Goal: Task Accomplishment & Management: Manage account settings

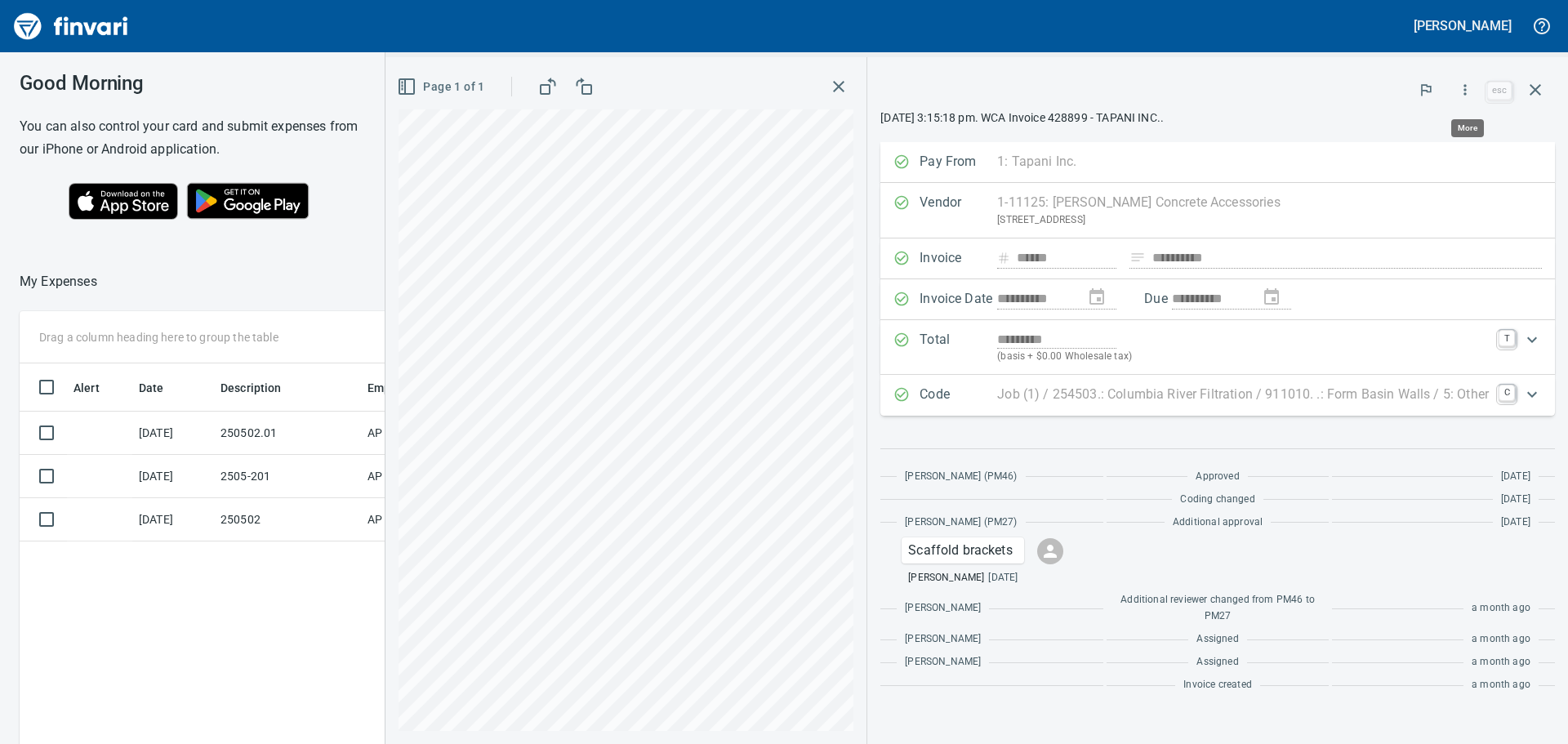
scroll to position [552, 1095]
click at [1287, 103] on div at bounding box center [1181, 89] width 603 height 36
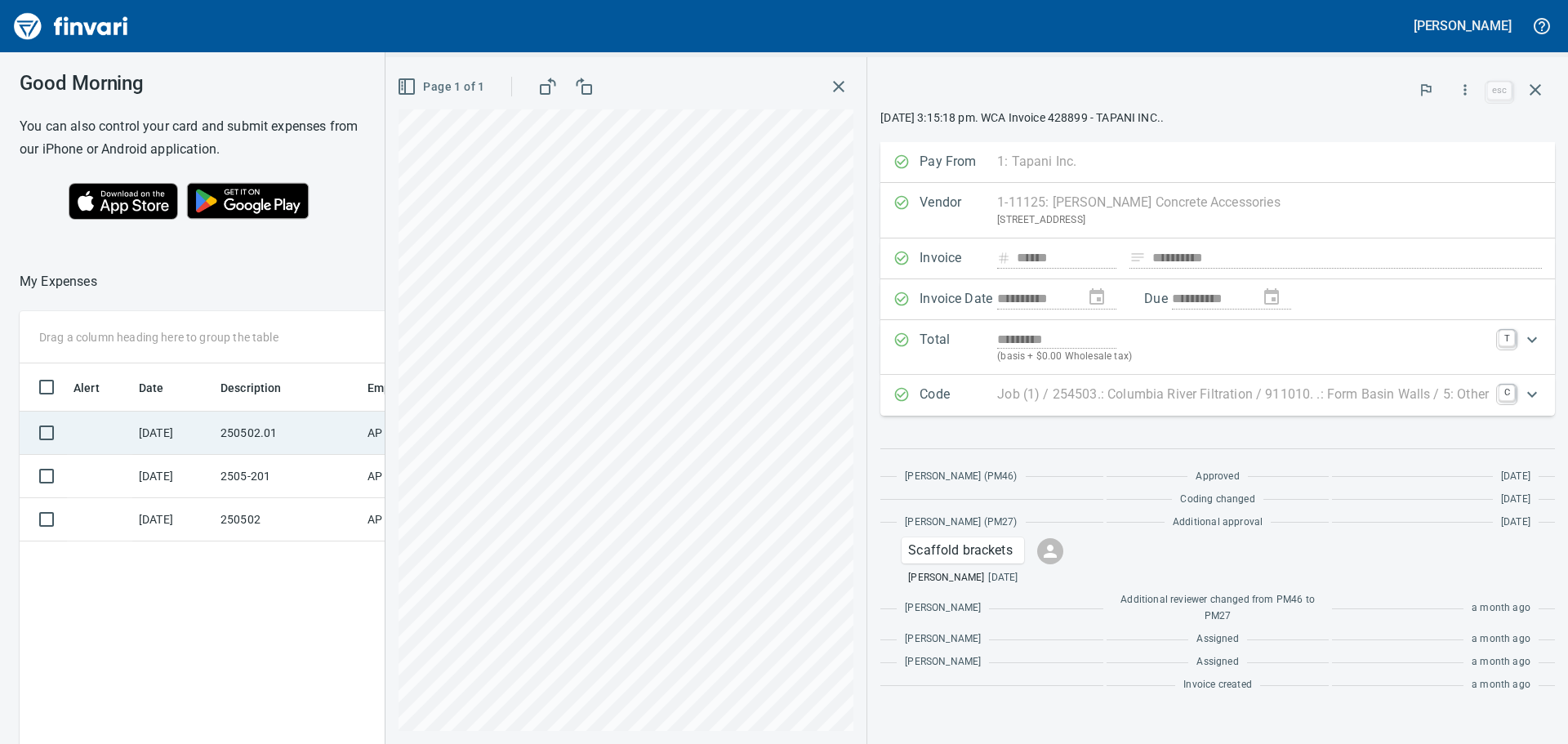
click at [240, 439] on td "250502.01" at bounding box center [287, 432] width 147 height 43
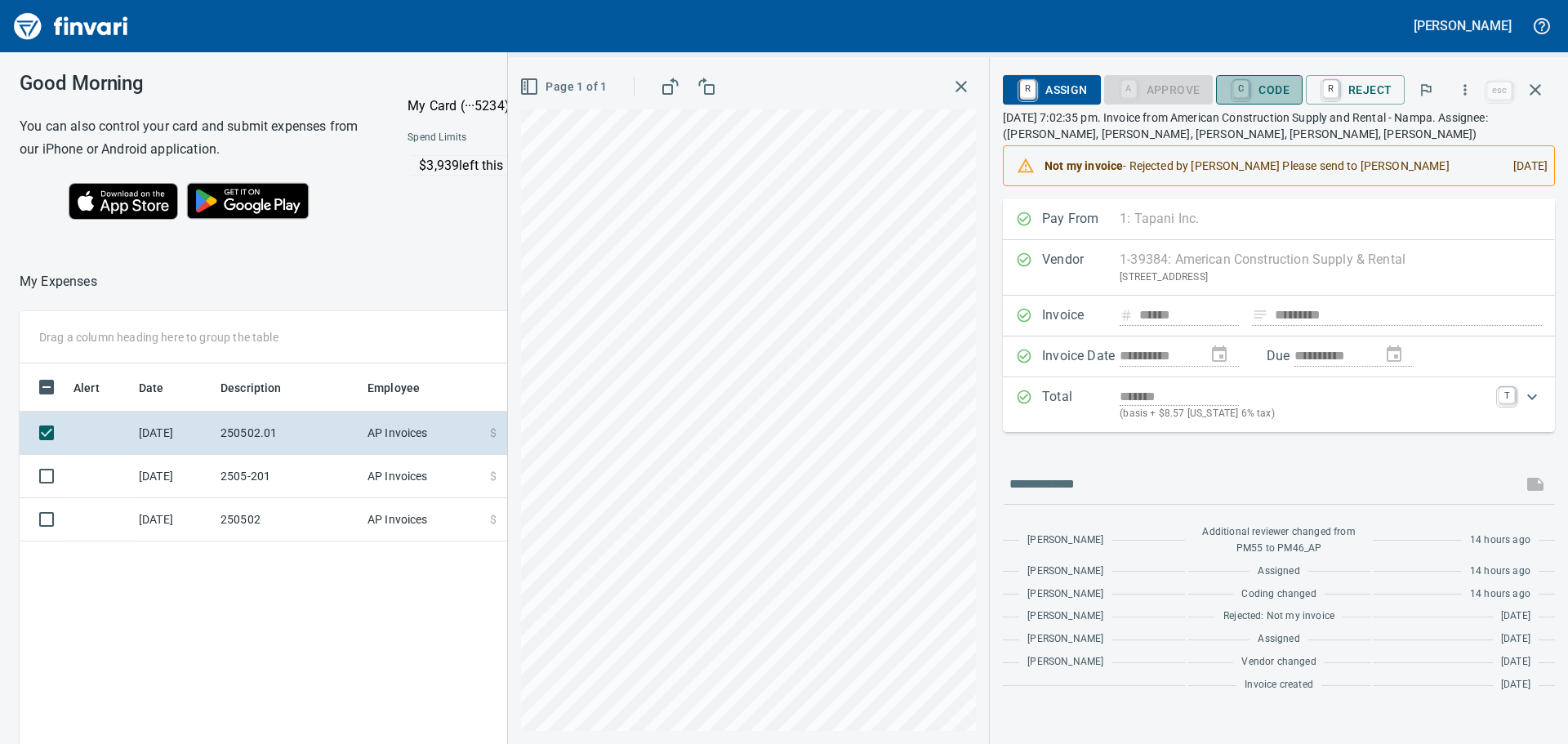
click at [1278, 90] on span "C Code" at bounding box center [1259, 89] width 61 height 28
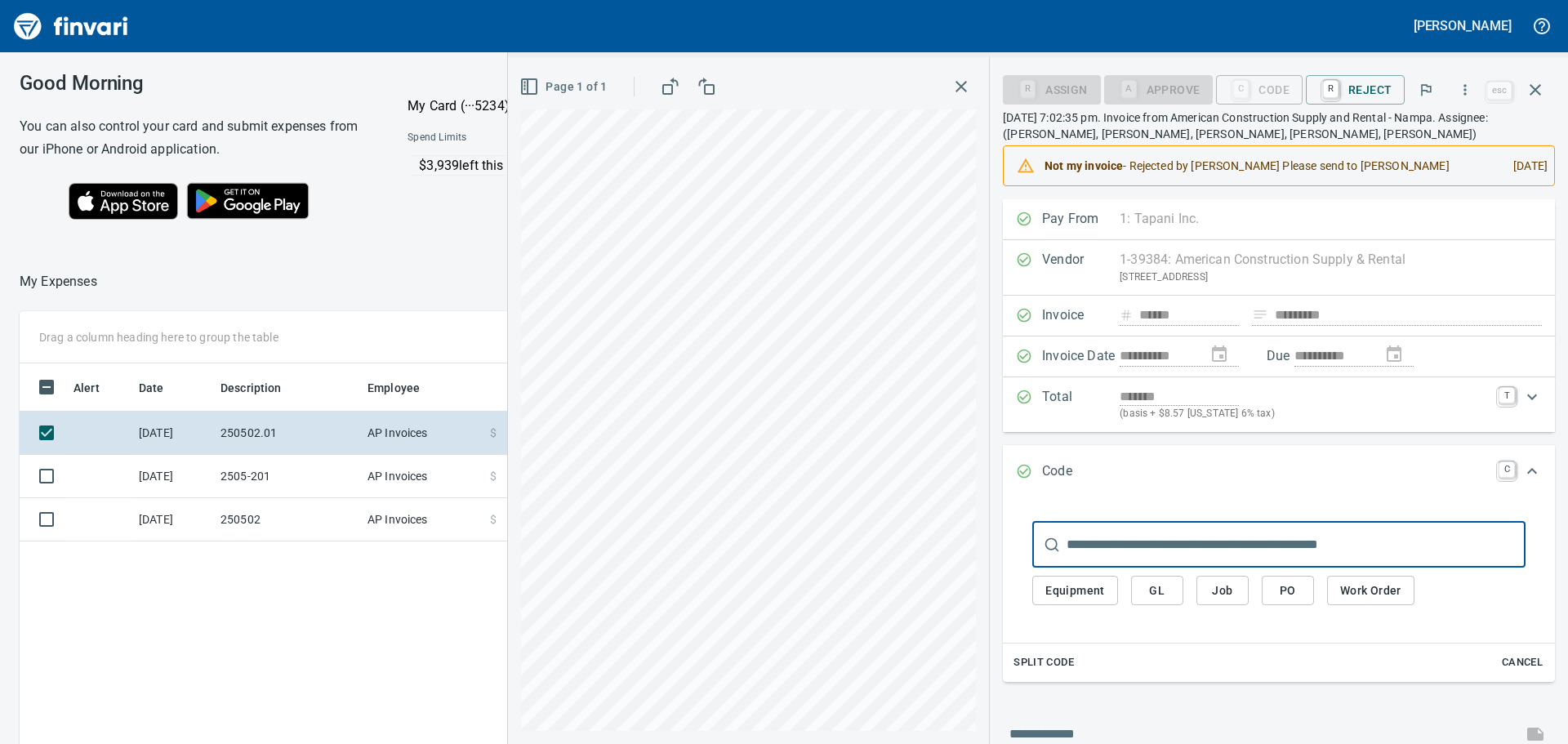
scroll to position [552, 1095]
click at [1115, 554] on input "text" at bounding box center [1296, 545] width 459 height 45
click at [1228, 595] on span "Job" at bounding box center [1222, 591] width 26 height 20
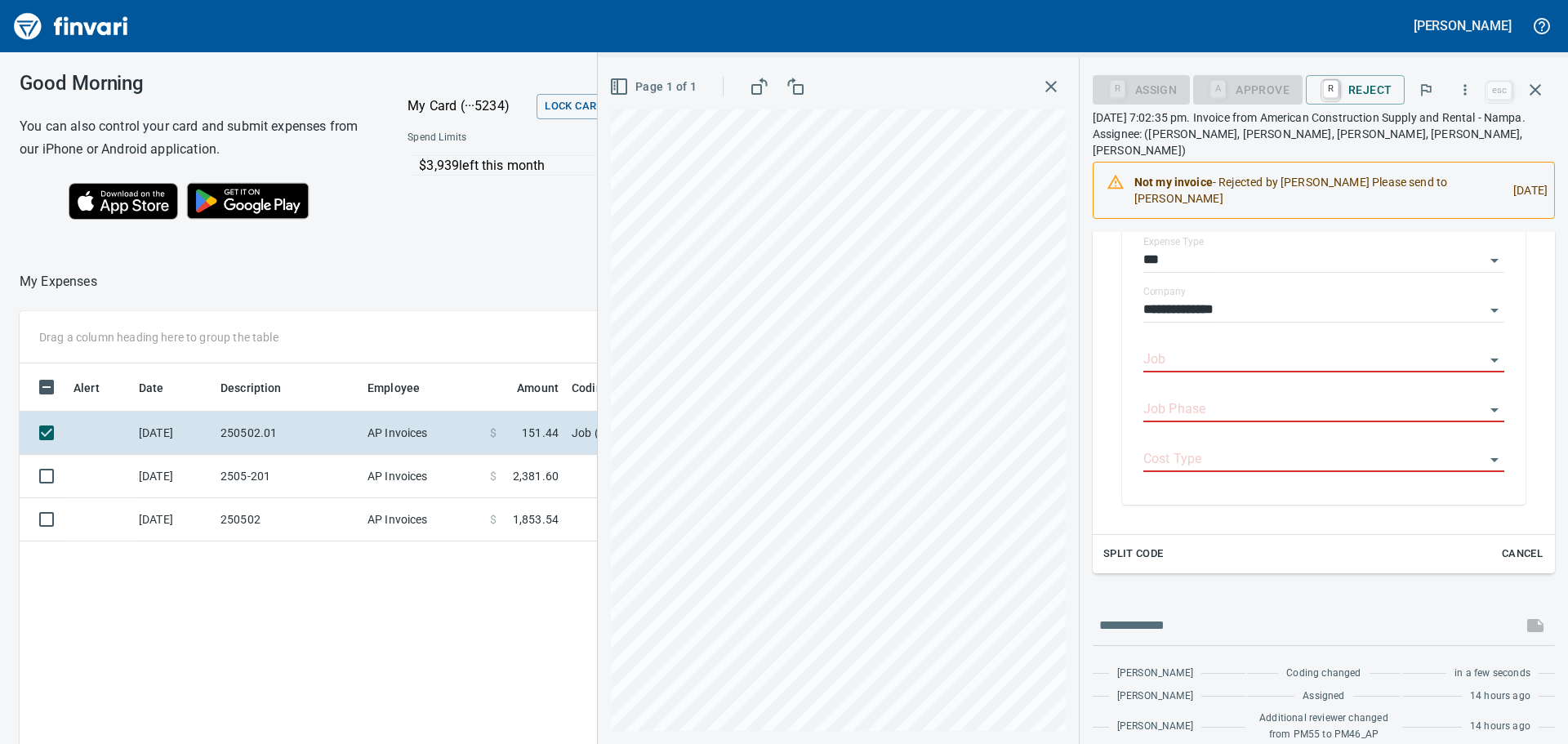
scroll to position [409, 0]
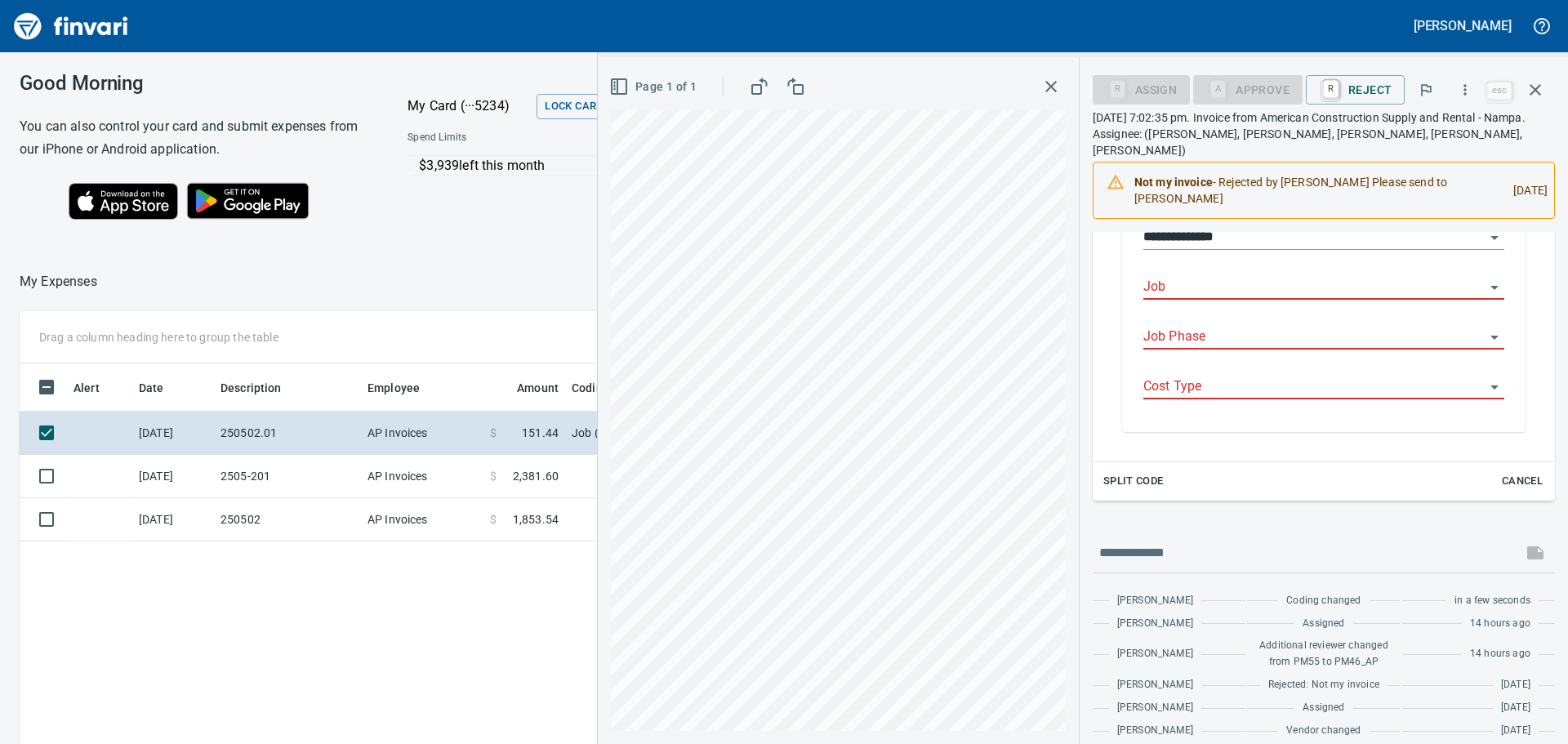
click at [1233, 276] on input "Job" at bounding box center [1314, 287] width 341 height 23
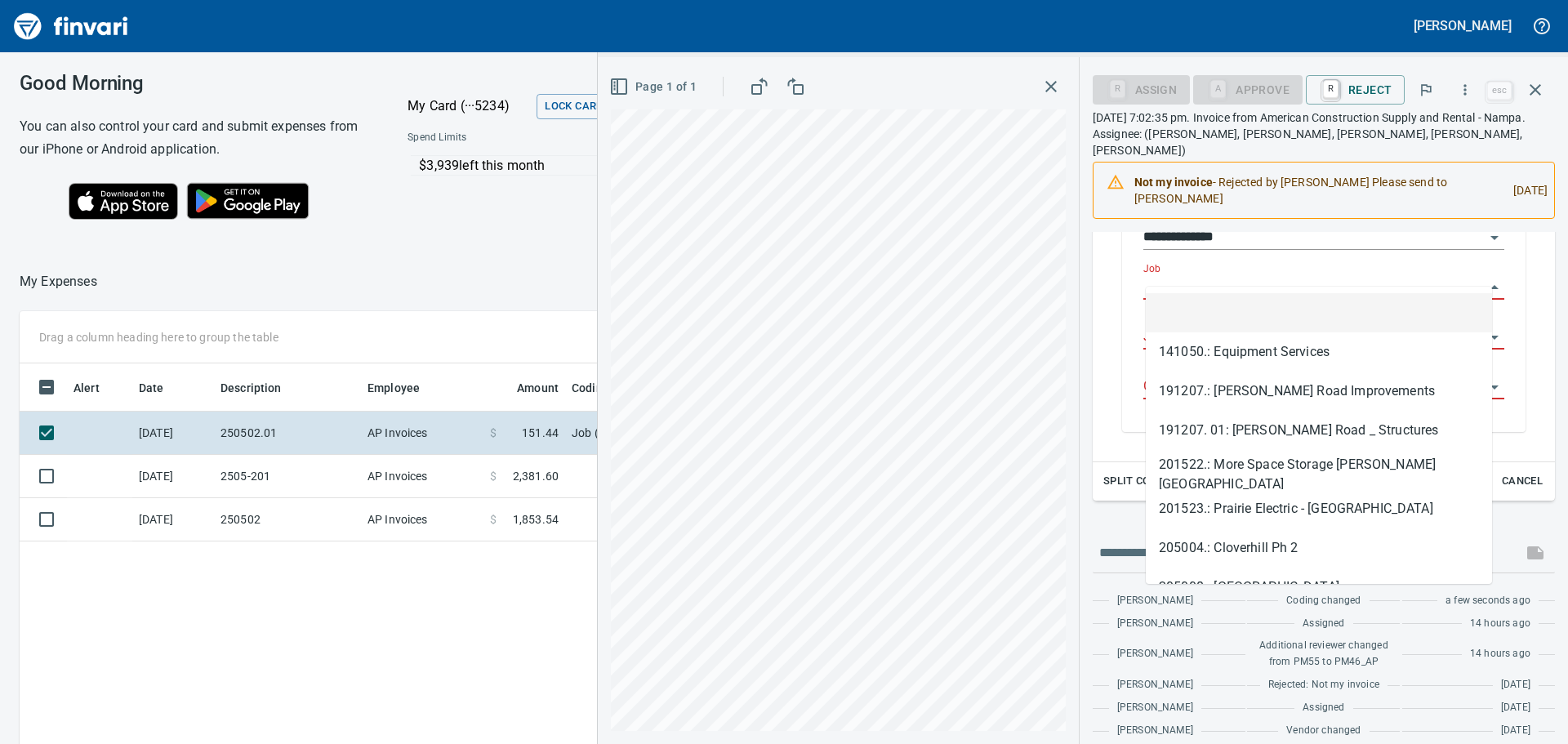
scroll to position [552, 1095]
click at [1185, 298] on li at bounding box center [1319, 313] width 346 height 40
click at [1183, 277] on input "Job" at bounding box center [1314, 287] width 341 height 23
click at [1169, 326] on li at bounding box center [1319, 313] width 346 height 40
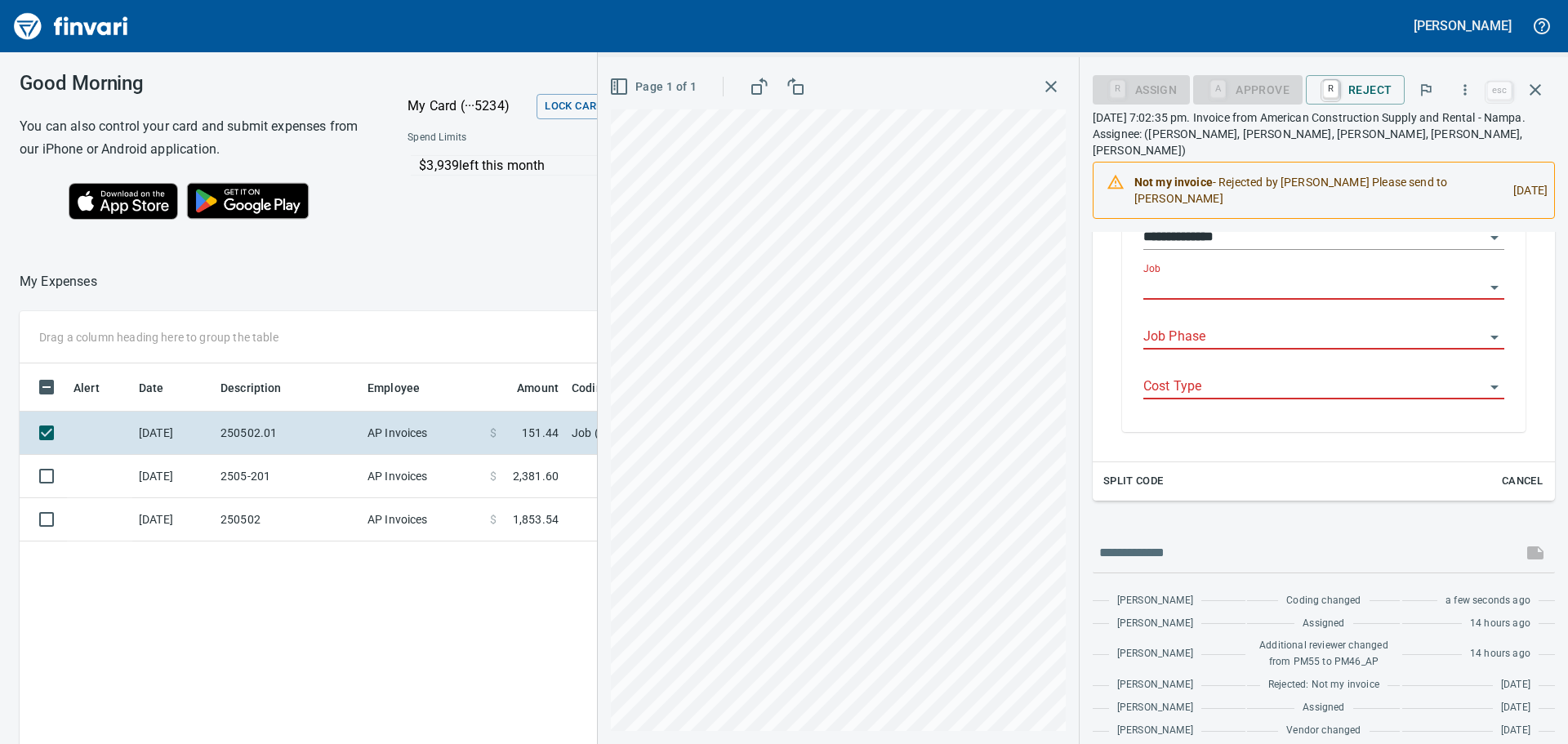
click at [1176, 276] on input "Job" at bounding box center [1314, 287] width 341 height 23
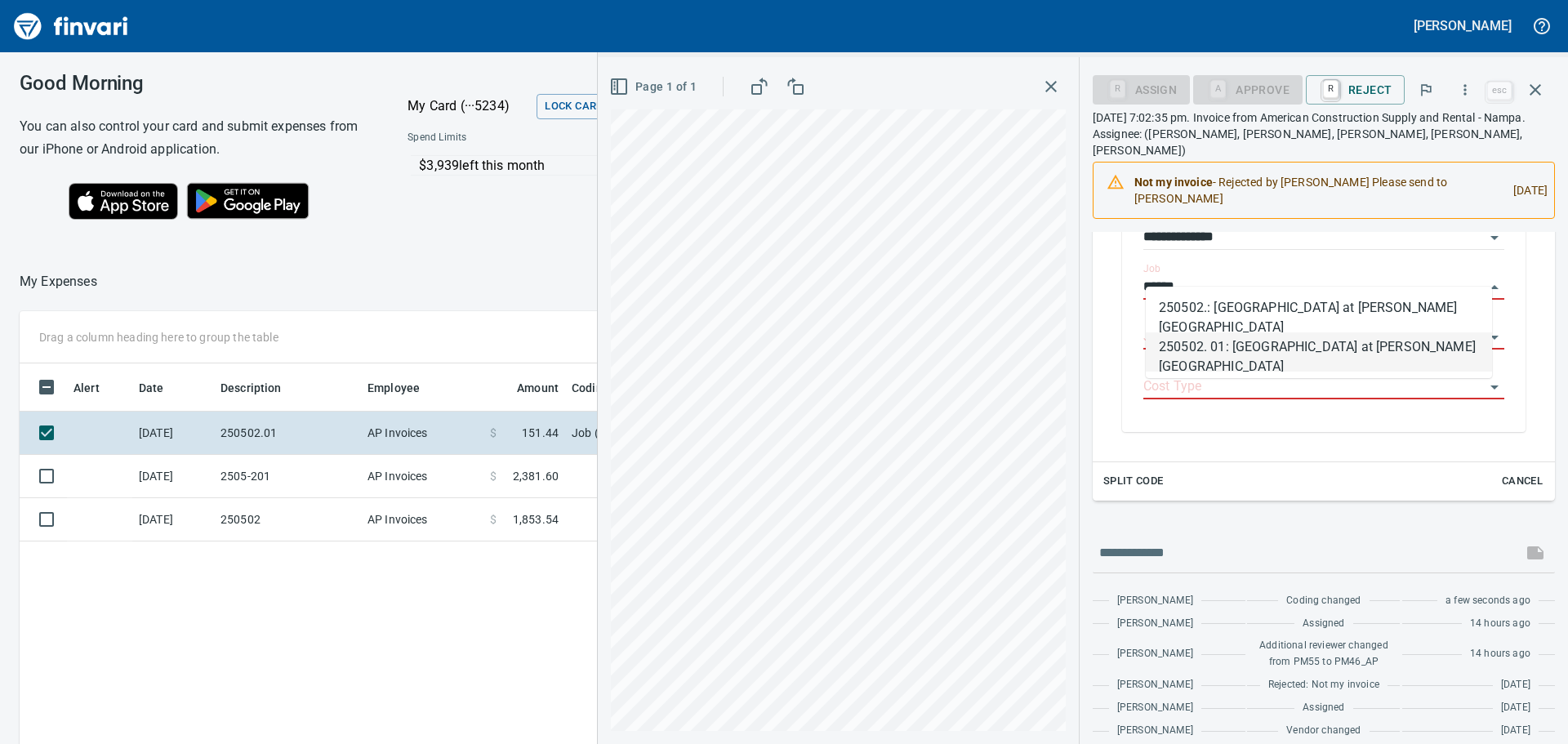
click at [1264, 354] on li "250502. 01: [GEOGRAPHIC_DATA] at [PERSON_NAME][GEOGRAPHIC_DATA]" at bounding box center [1319, 351] width 346 height 40
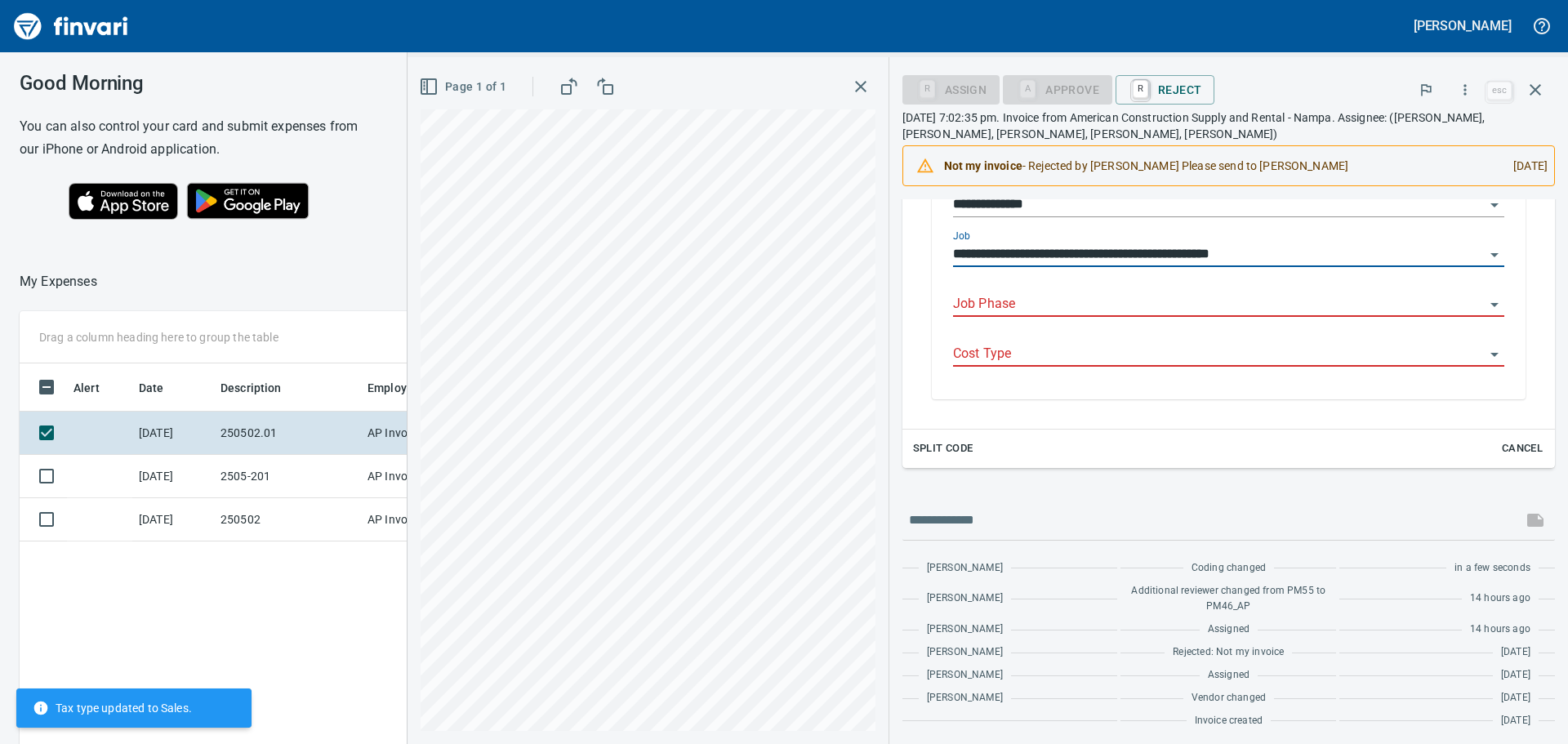
scroll to position [409, 0]
type input "**********"
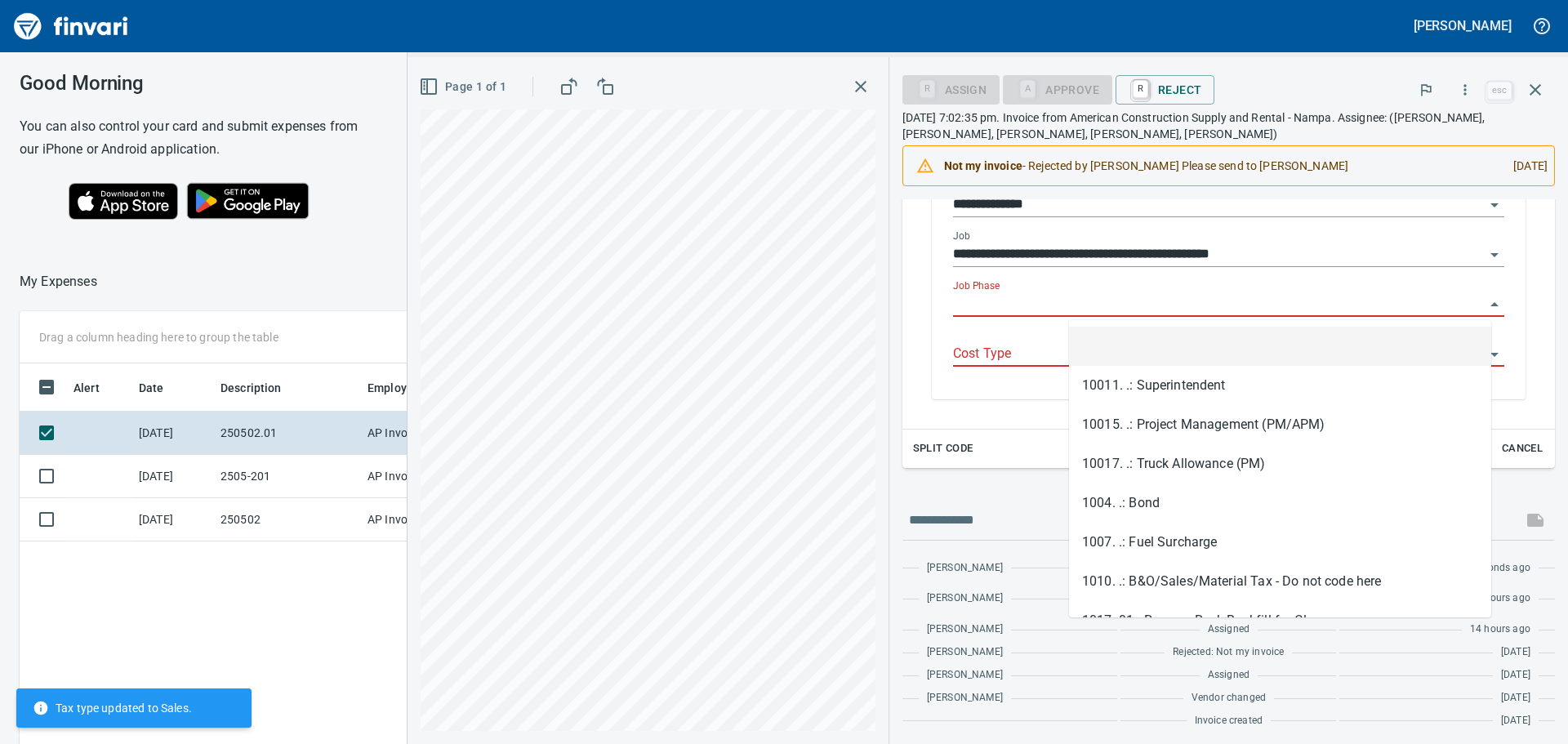
scroll to position [552, 1095]
click at [1126, 297] on input "Job Phase" at bounding box center [1218, 304] width 531 height 23
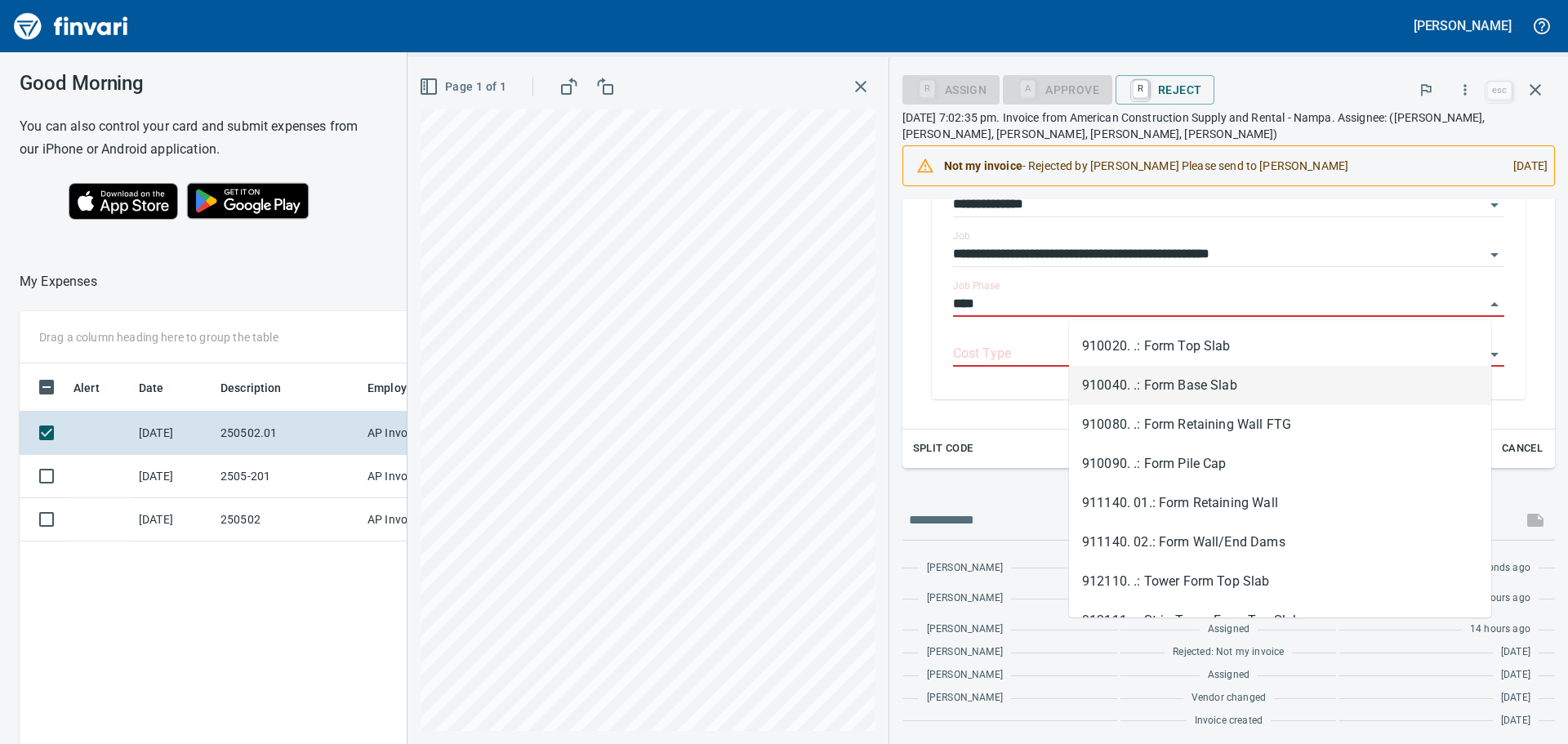
click at [1180, 383] on li "910040. .: Form Base Slab" at bounding box center [1280, 385] width 422 height 40
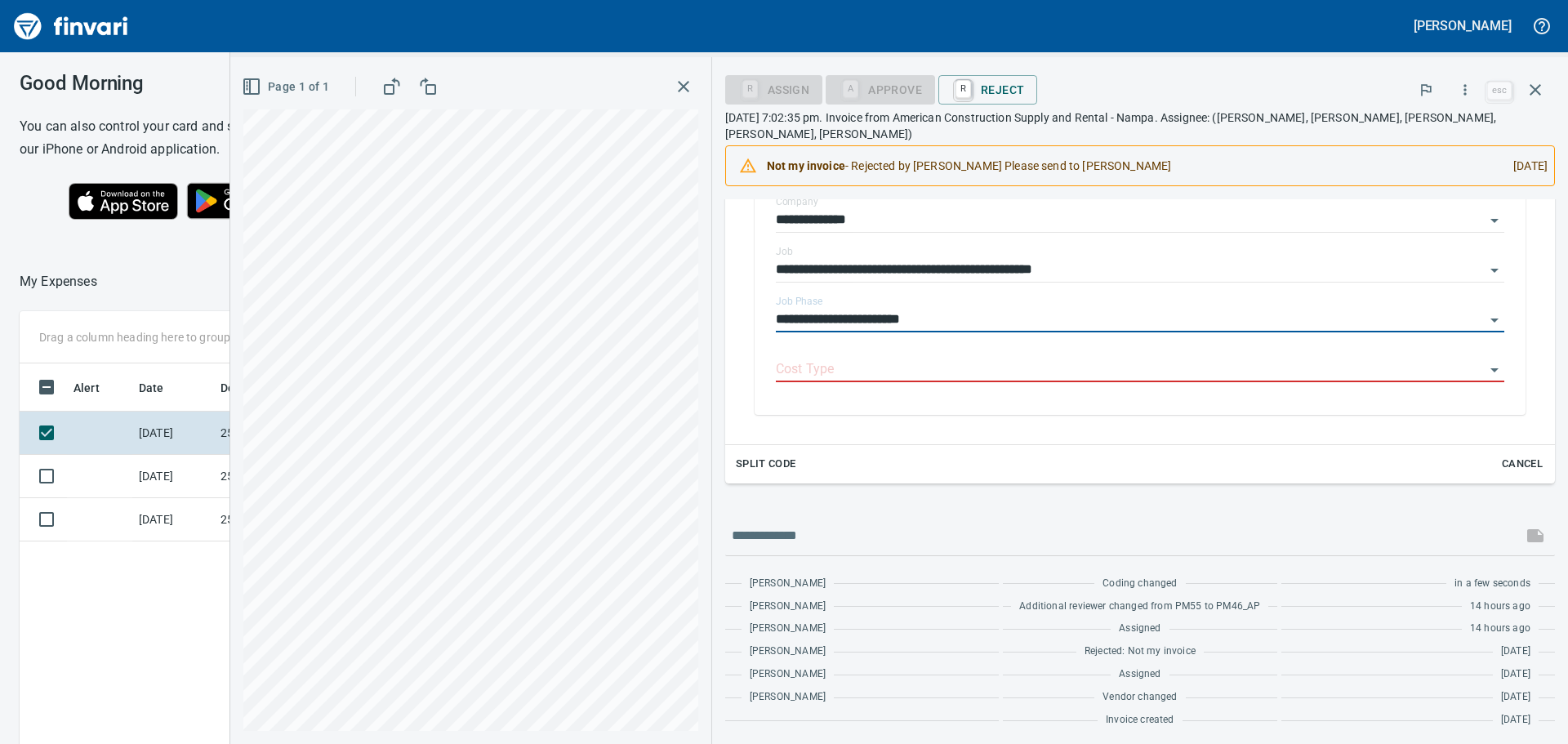
scroll to position [409, 0]
type input "**********"
click at [990, 361] on input "Cost Type" at bounding box center [1130, 369] width 709 height 23
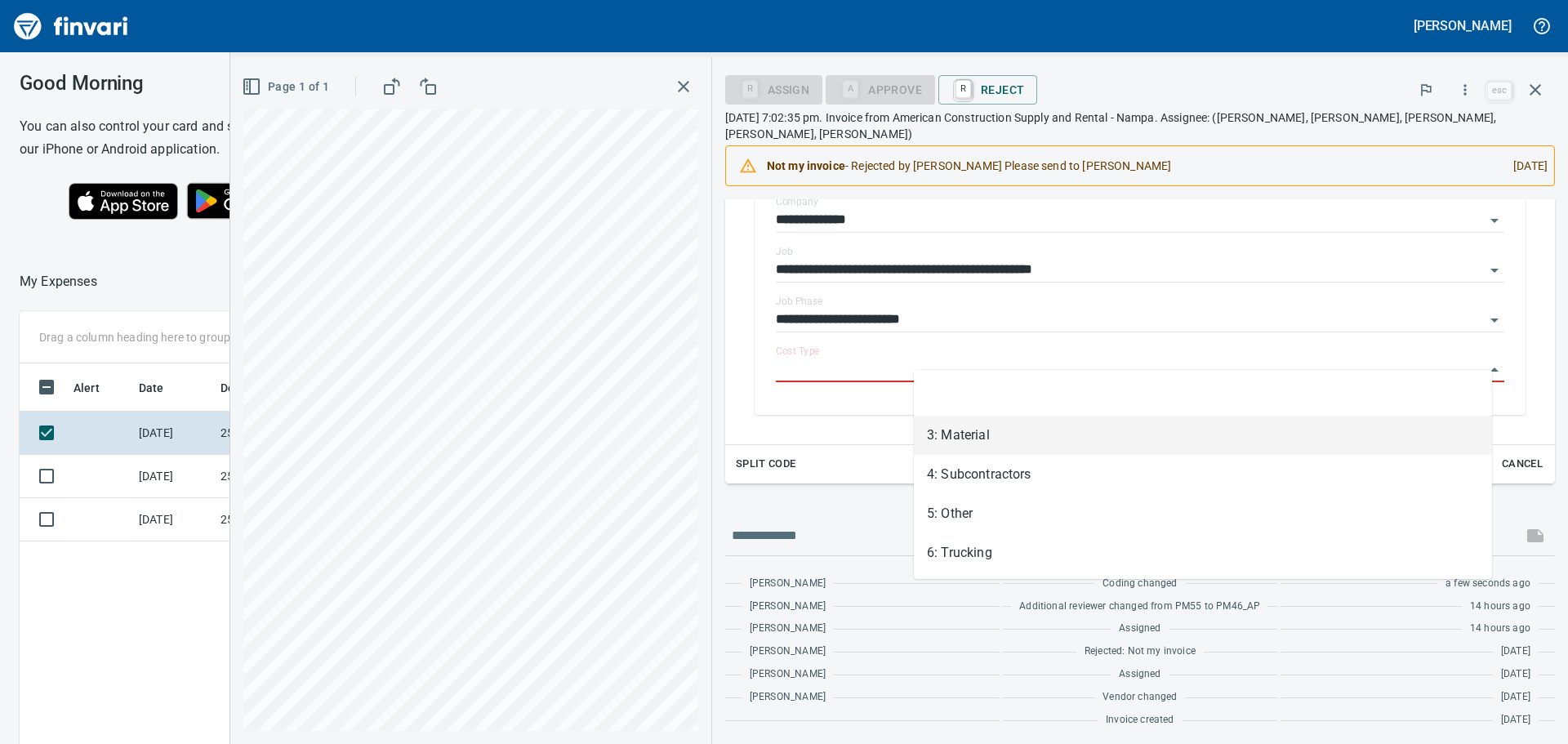
click at [961, 438] on li "3: Material" at bounding box center [1203, 435] width 578 height 40
type input "**********"
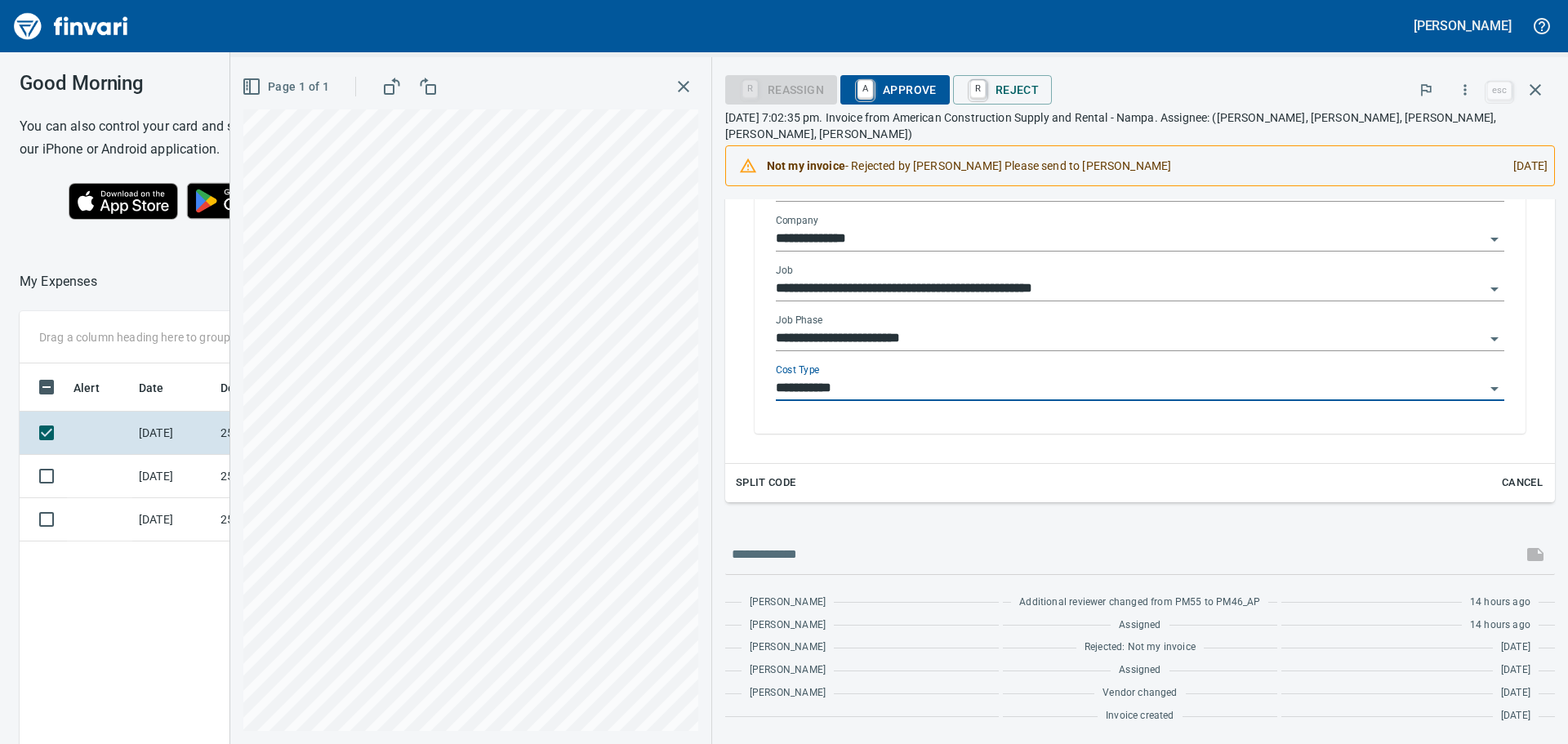
scroll to position [409, 0]
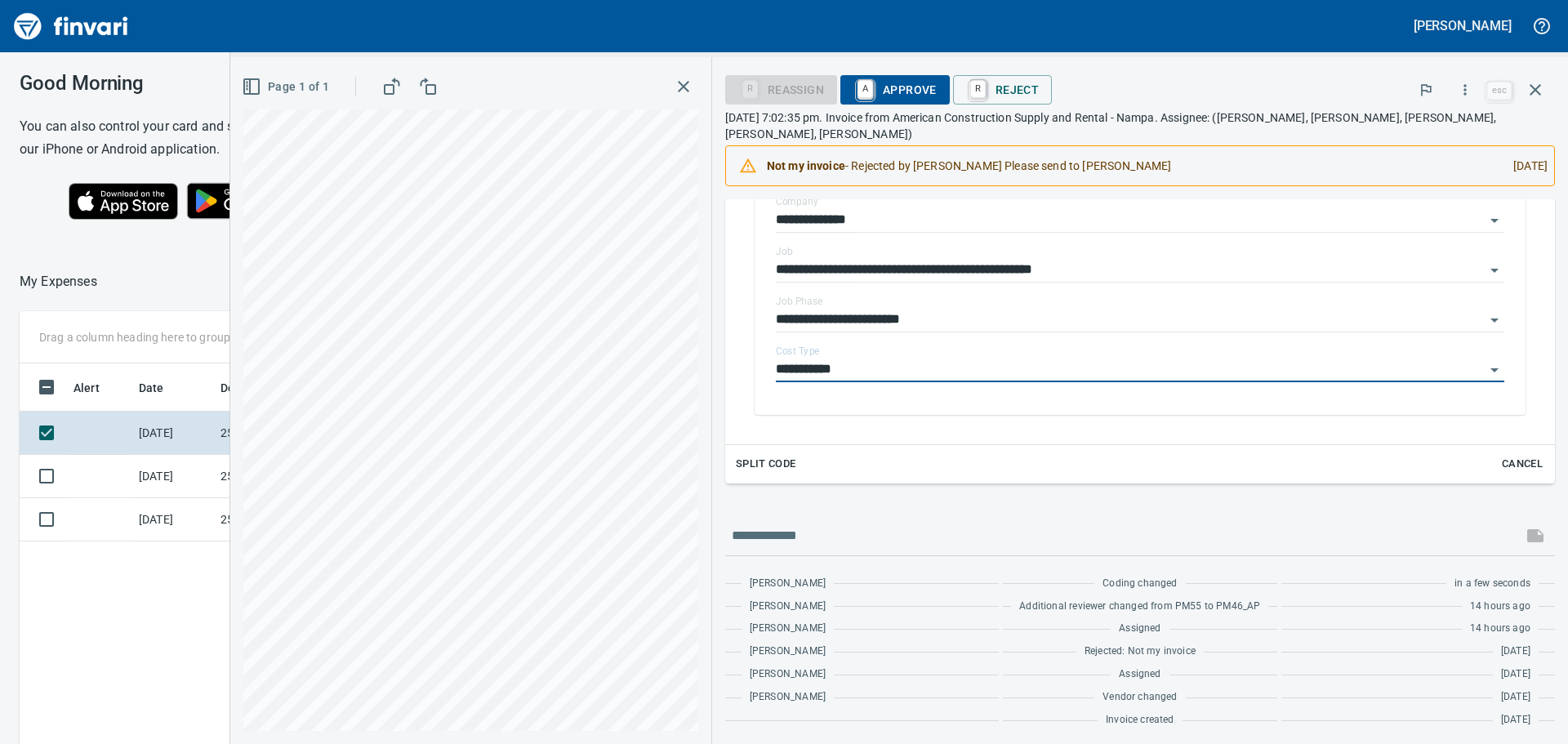
click at [937, 94] on span "A Approve" at bounding box center [895, 89] width 83 height 28
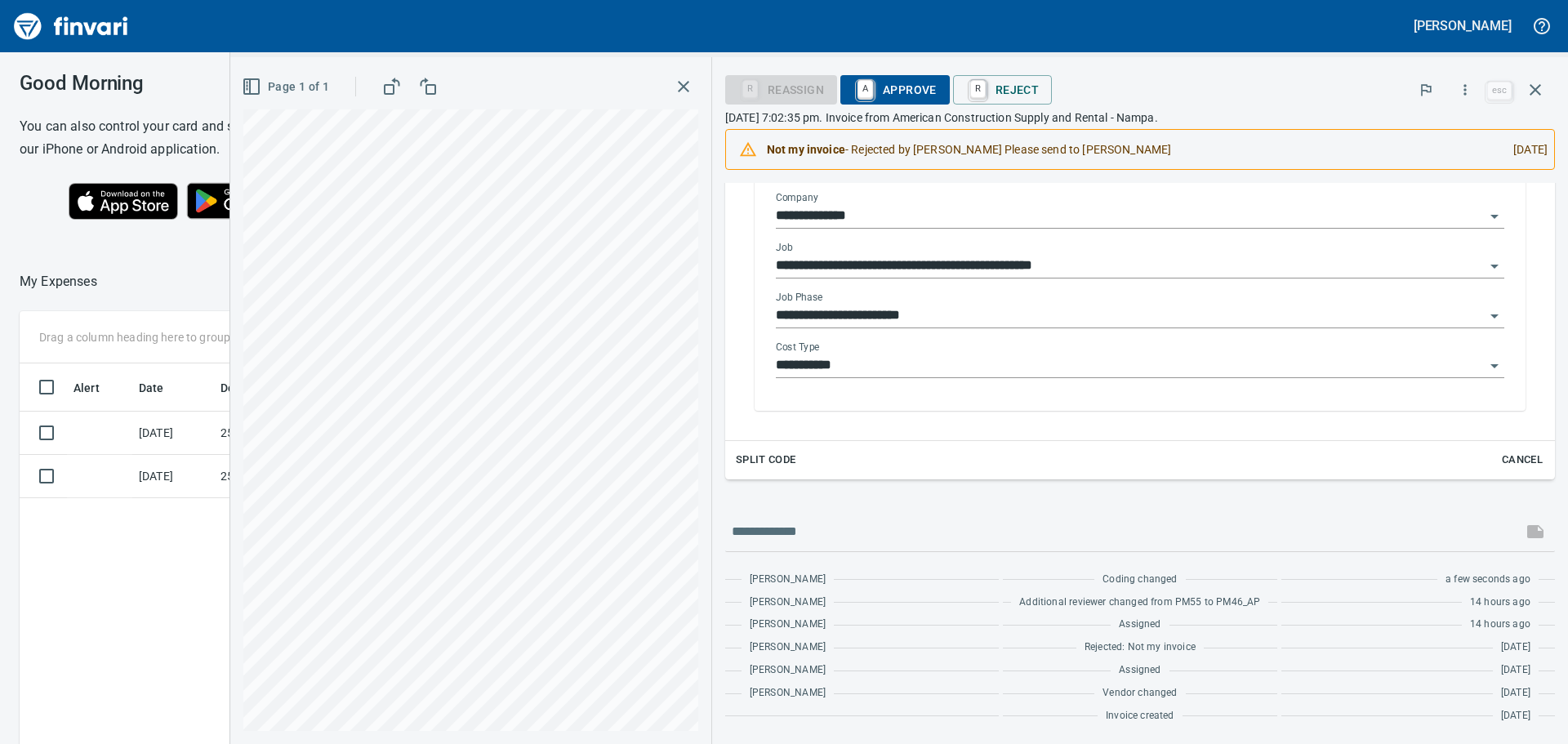
scroll to position [402, 0]
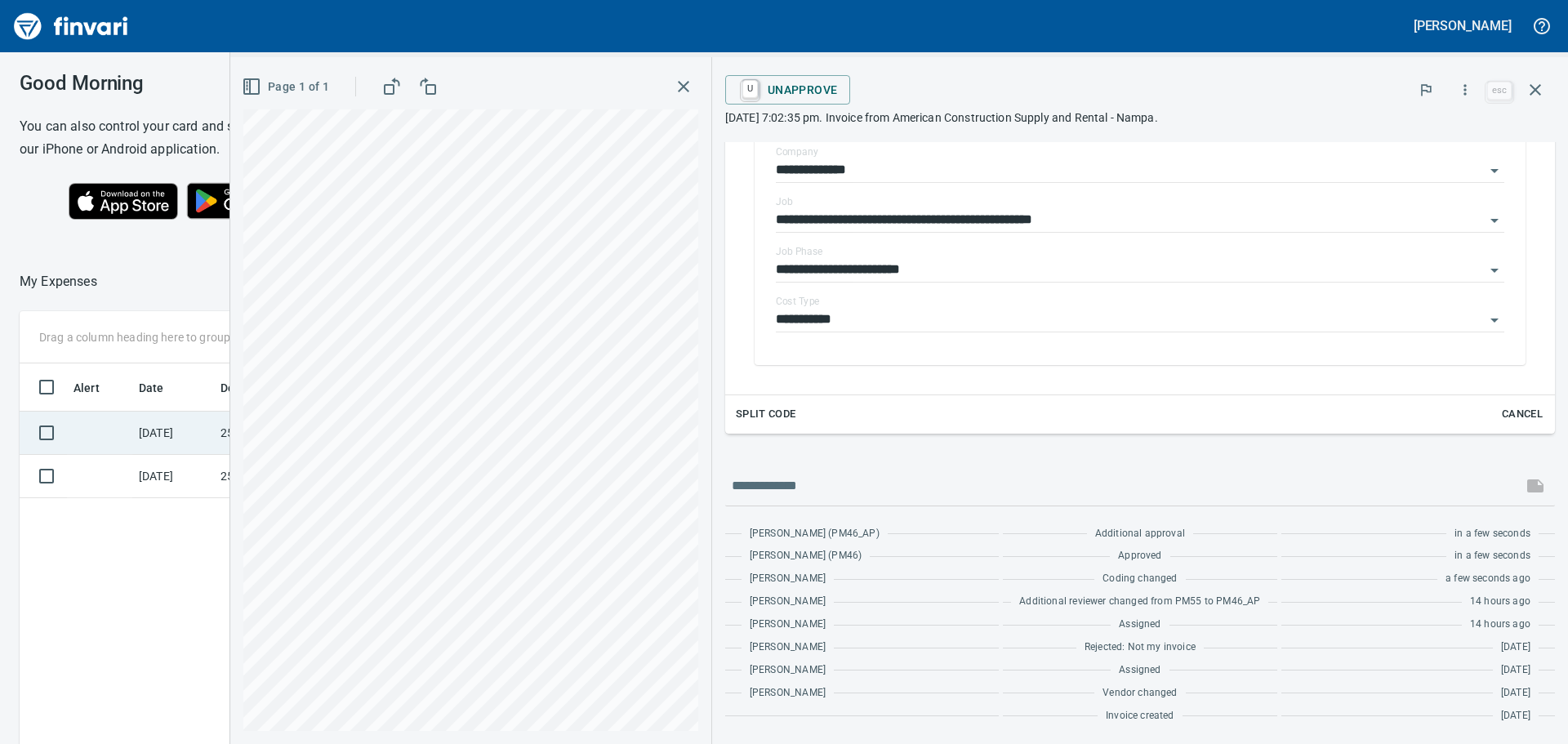
click at [190, 431] on td "[DATE]" at bounding box center [172, 432] width 82 height 43
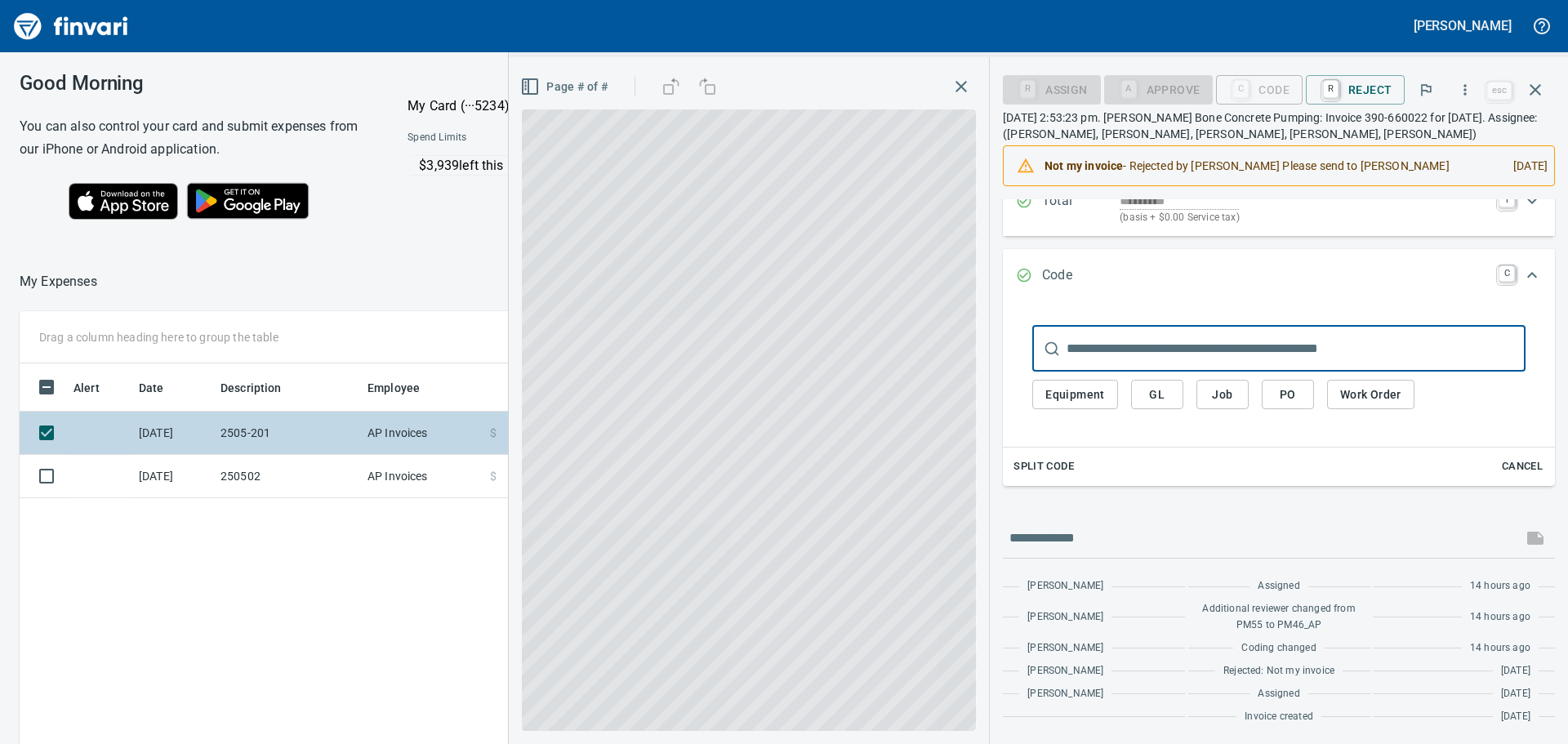
scroll to position [196, 0]
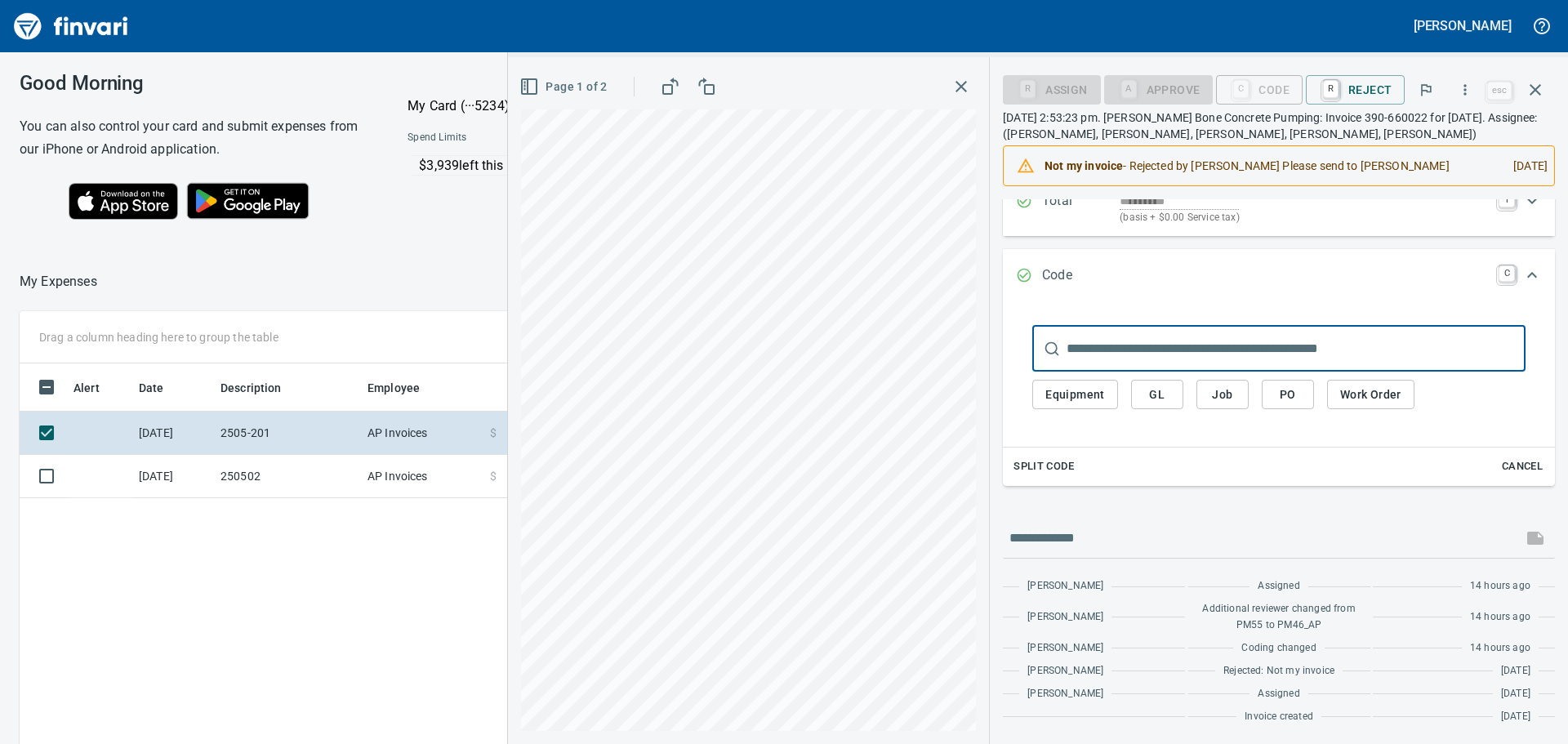
click at [1235, 398] on span "Job" at bounding box center [1222, 394] width 26 height 20
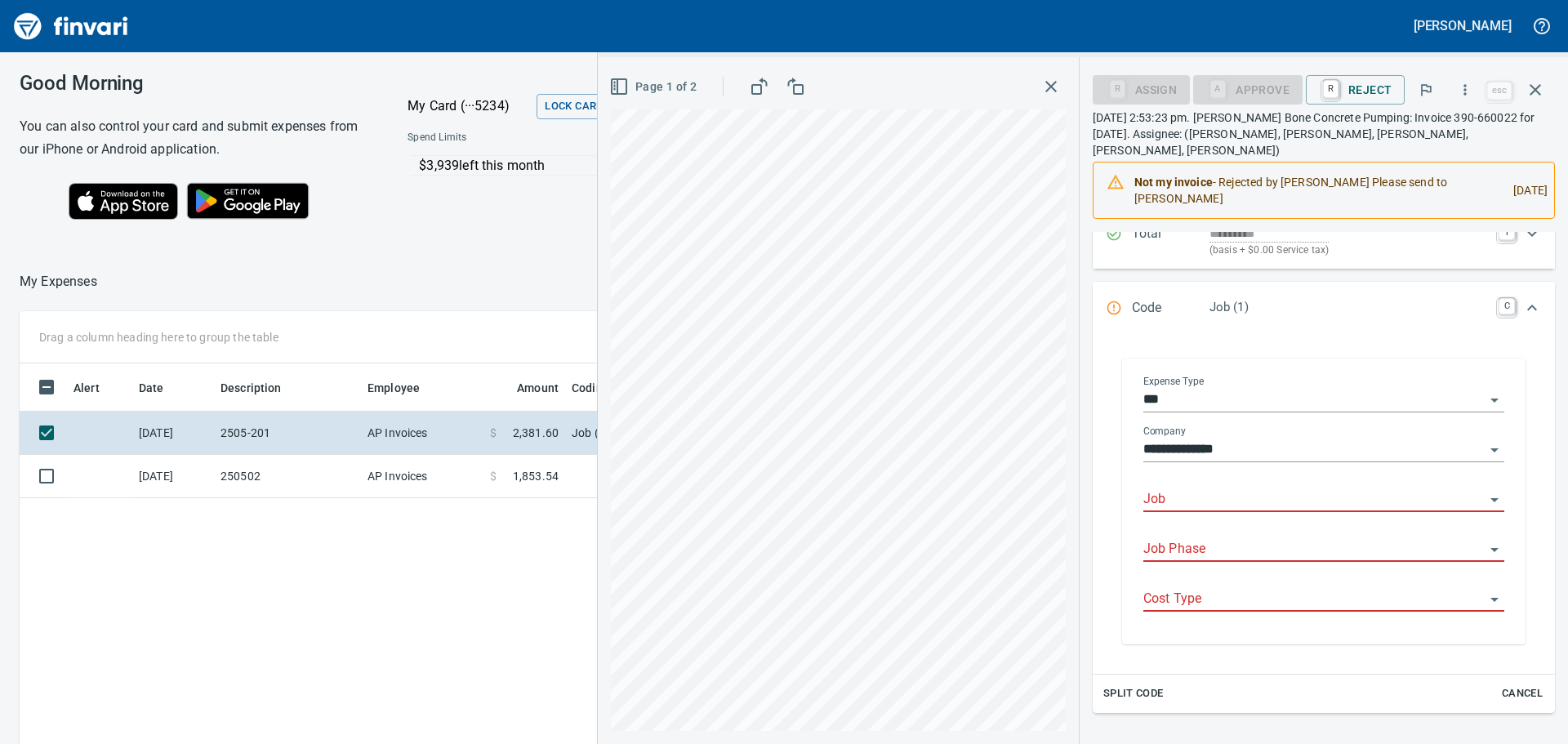
click at [1200, 488] on input "Job" at bounding box center [1314, 499] width 341 height 23
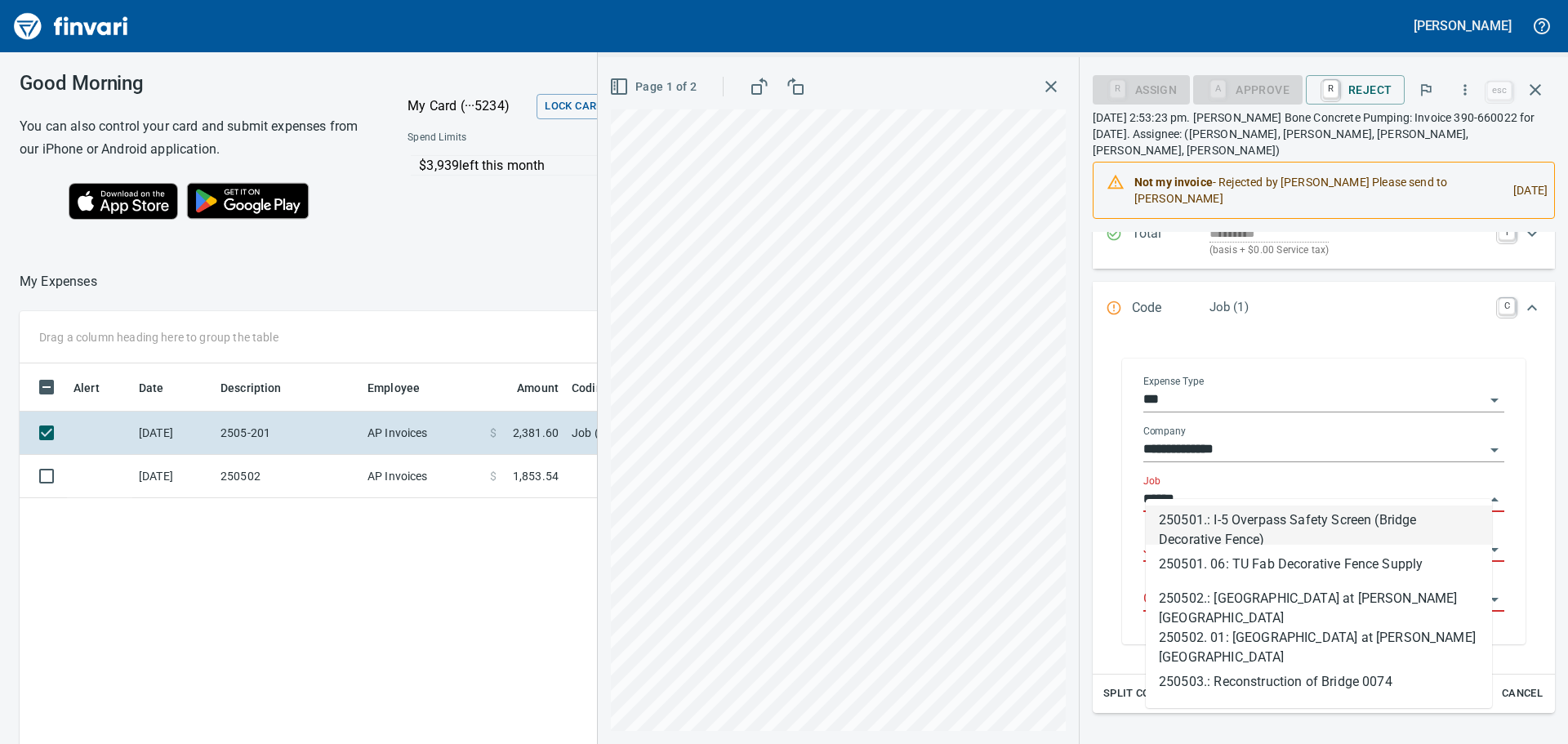
scroll to position [552, 1095]
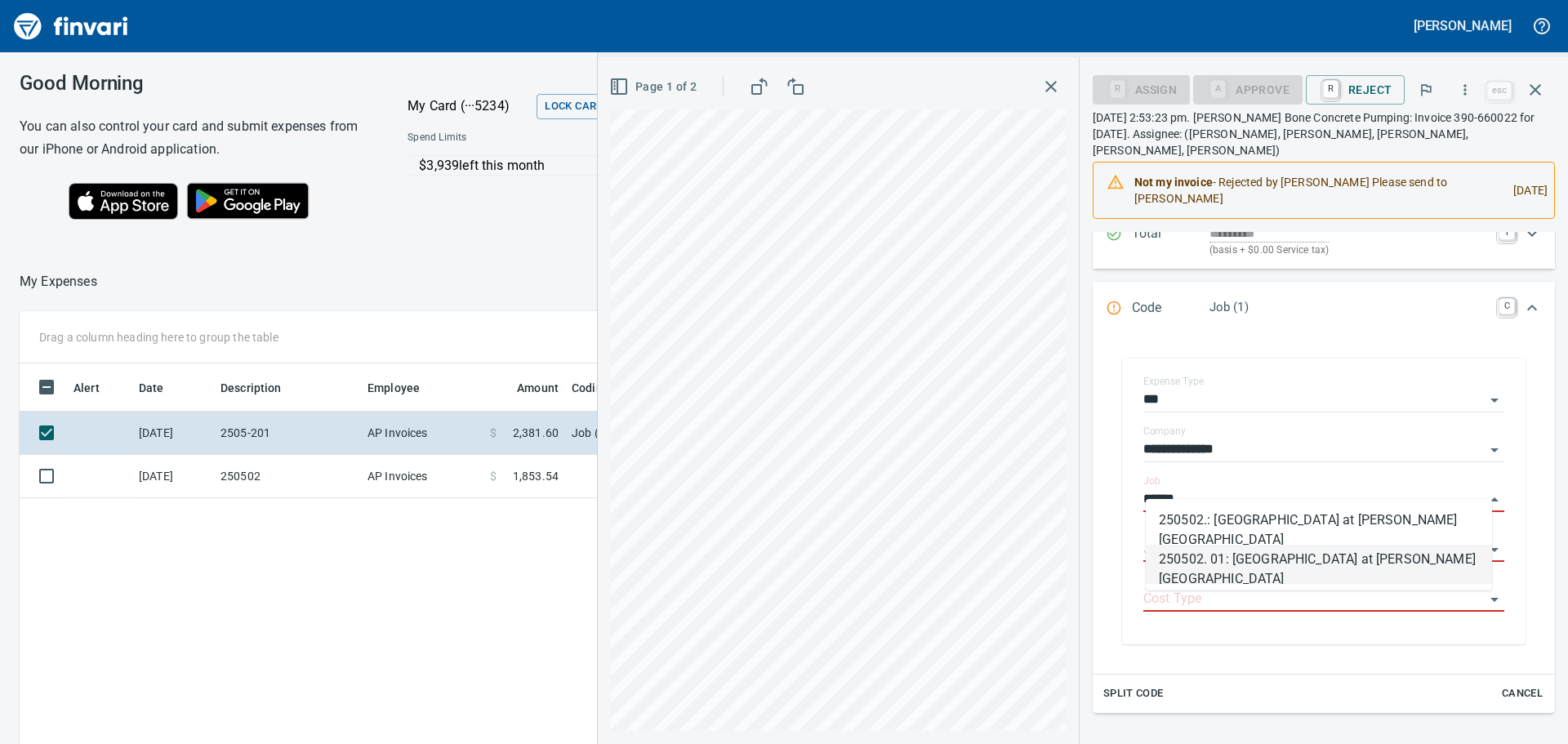
click at [1279, 554] on li "250502. 01: [GEOGRAPHIC_DATA] at [PERSON_NAME][GEOGRAPHIC_DATA]" at bounding box center [1319, 564] width 346 height 40
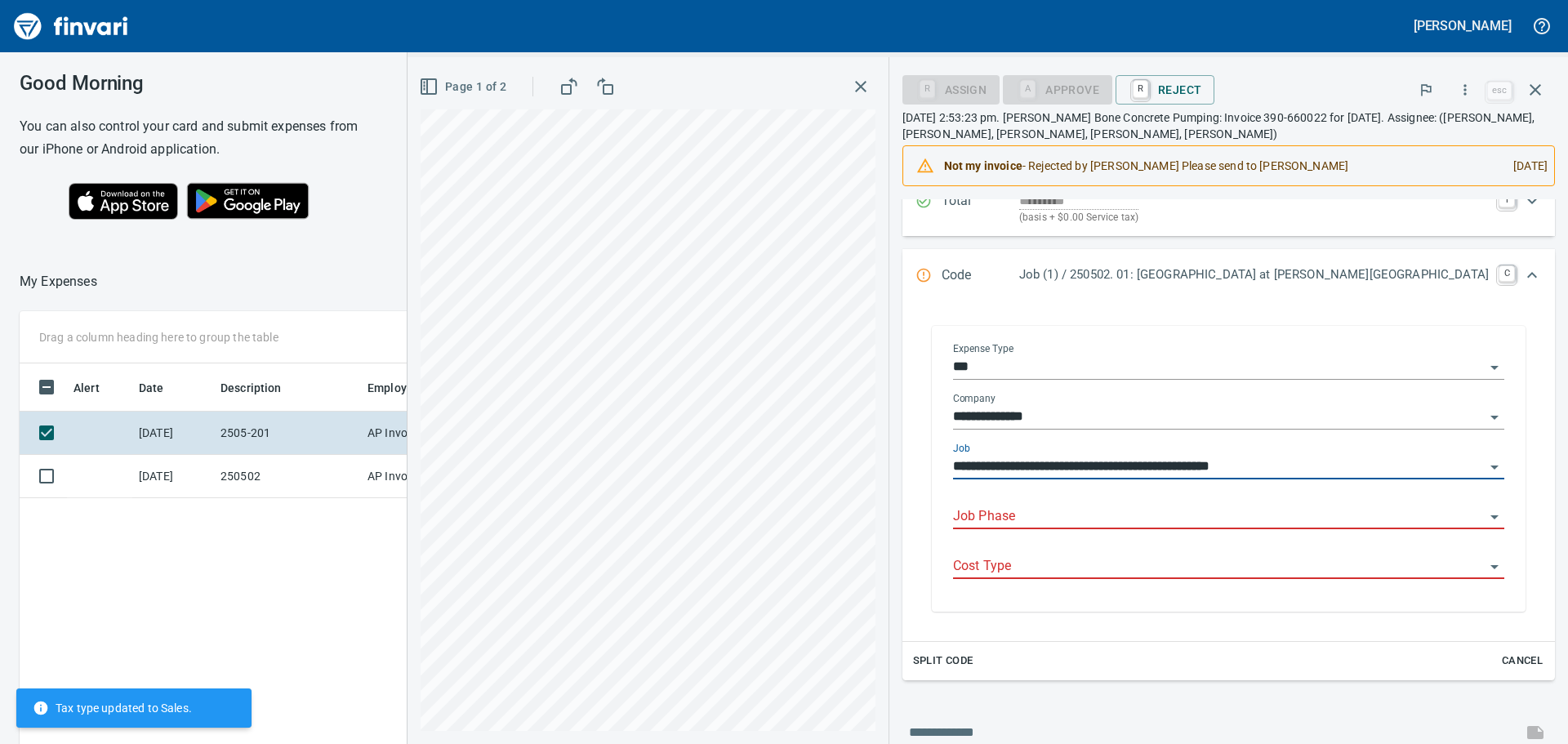
type input "**********"
click at [1173, 514] on input "Job Phase" at bounding box center [1218, 516] width 531 height 23
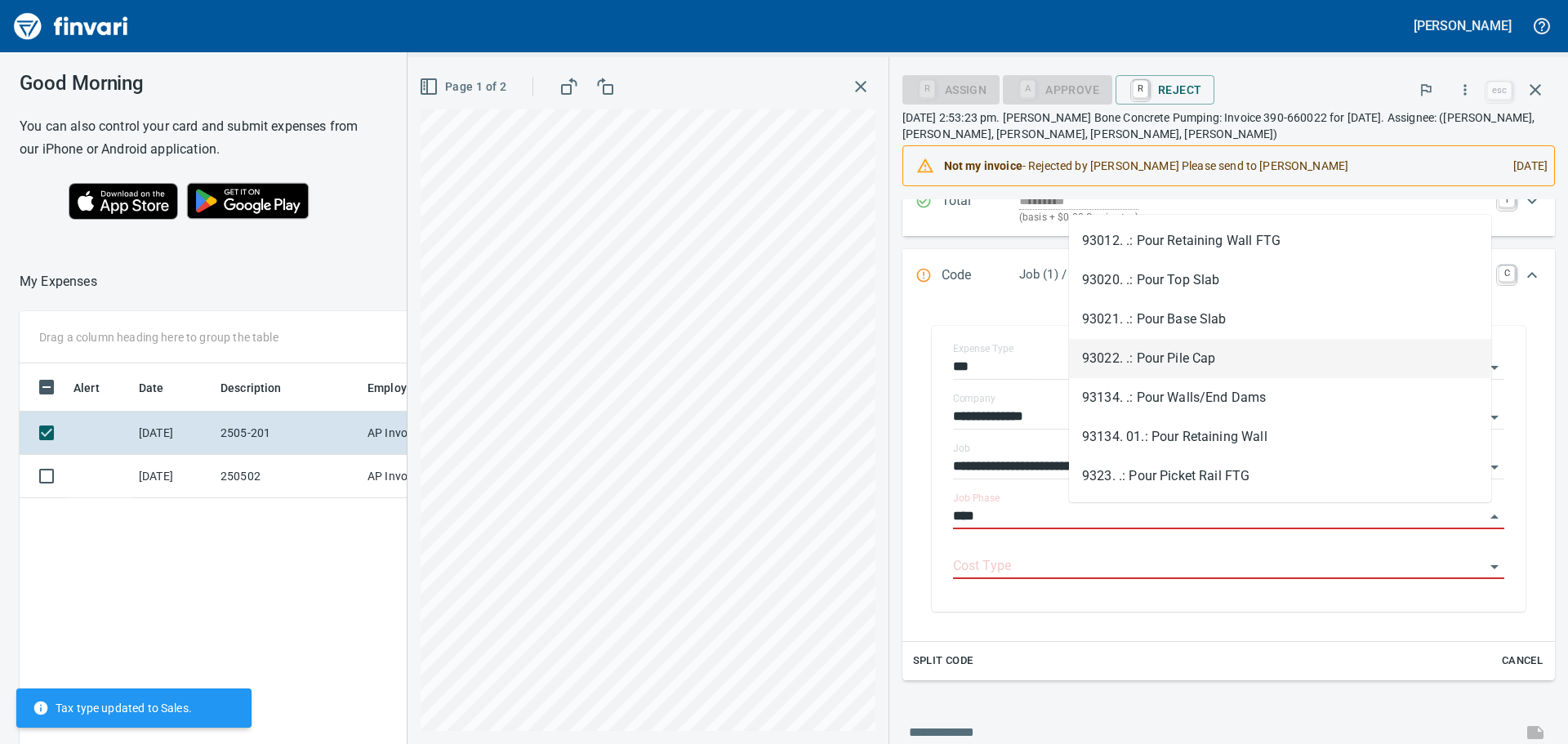
click at [1164, 355] on li "93022. .: Pour Pile Cap" at bounding box center [1280, 358] width 422 height 40
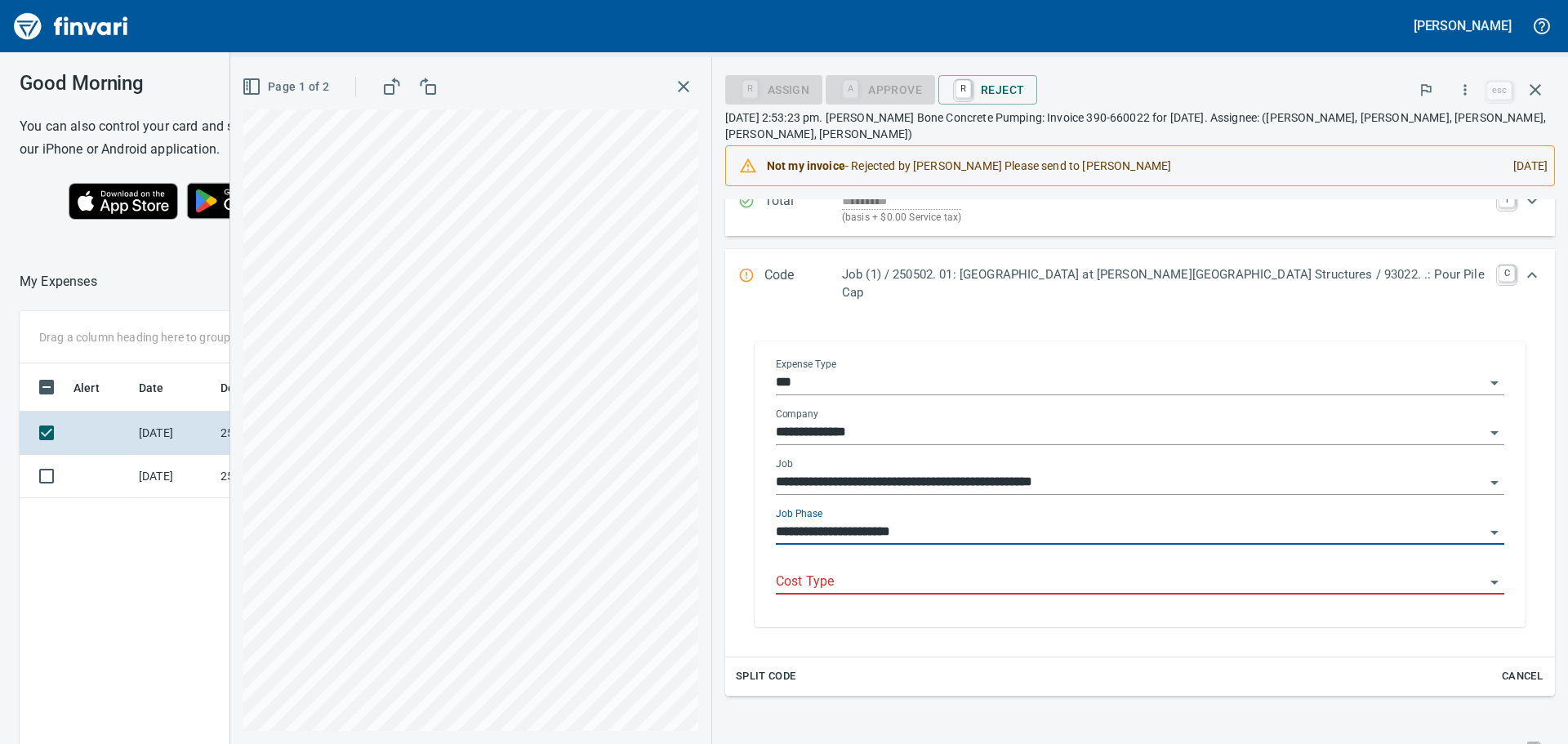
type input "**********"
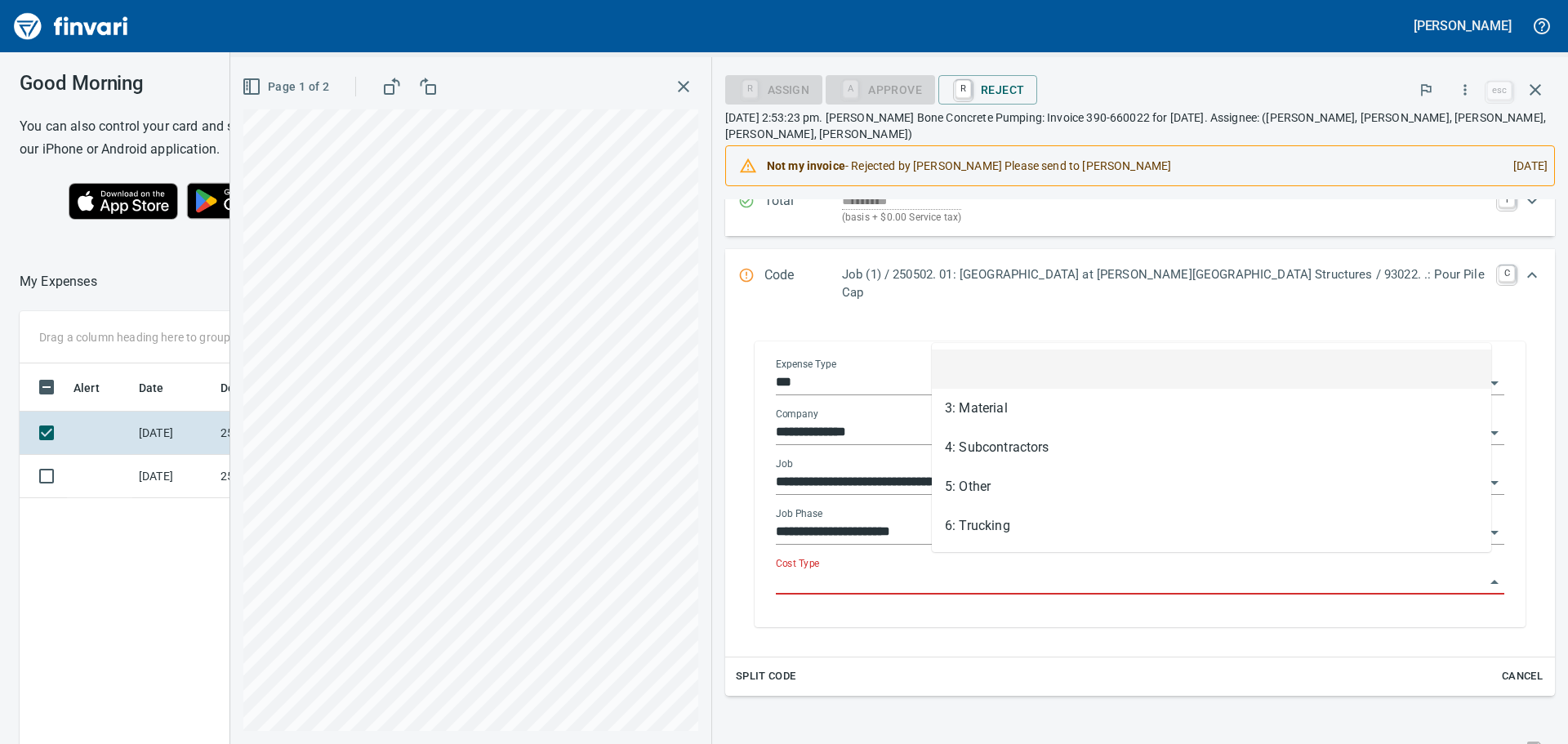
click at [1021, 571] on input "Cost Type" at bounding box center [1130, 582] width 709 height 23
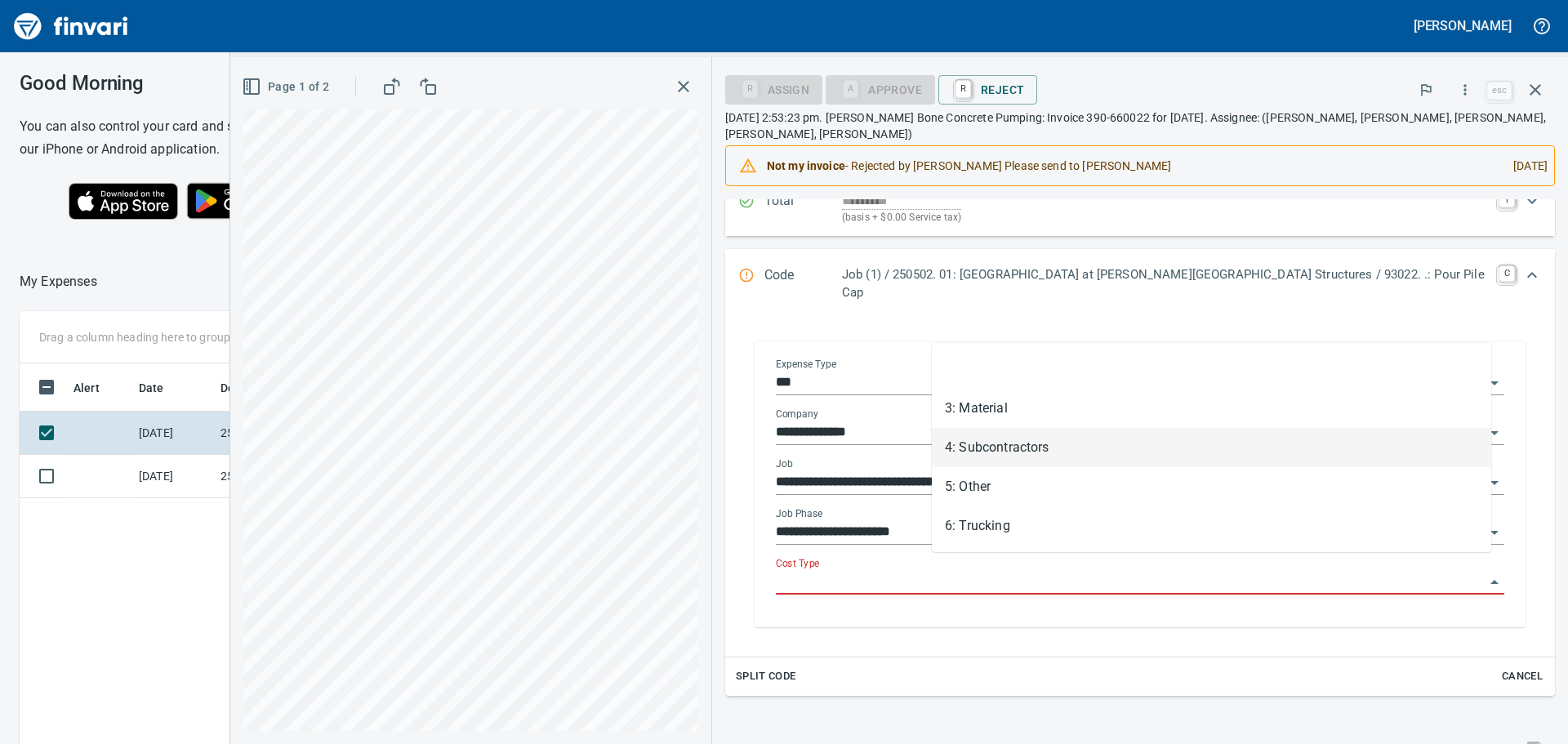
click at [1011, 453] on li "4: Subcontractors" at bounding box center [1211, 447] width 559 height 40
type input "**********"
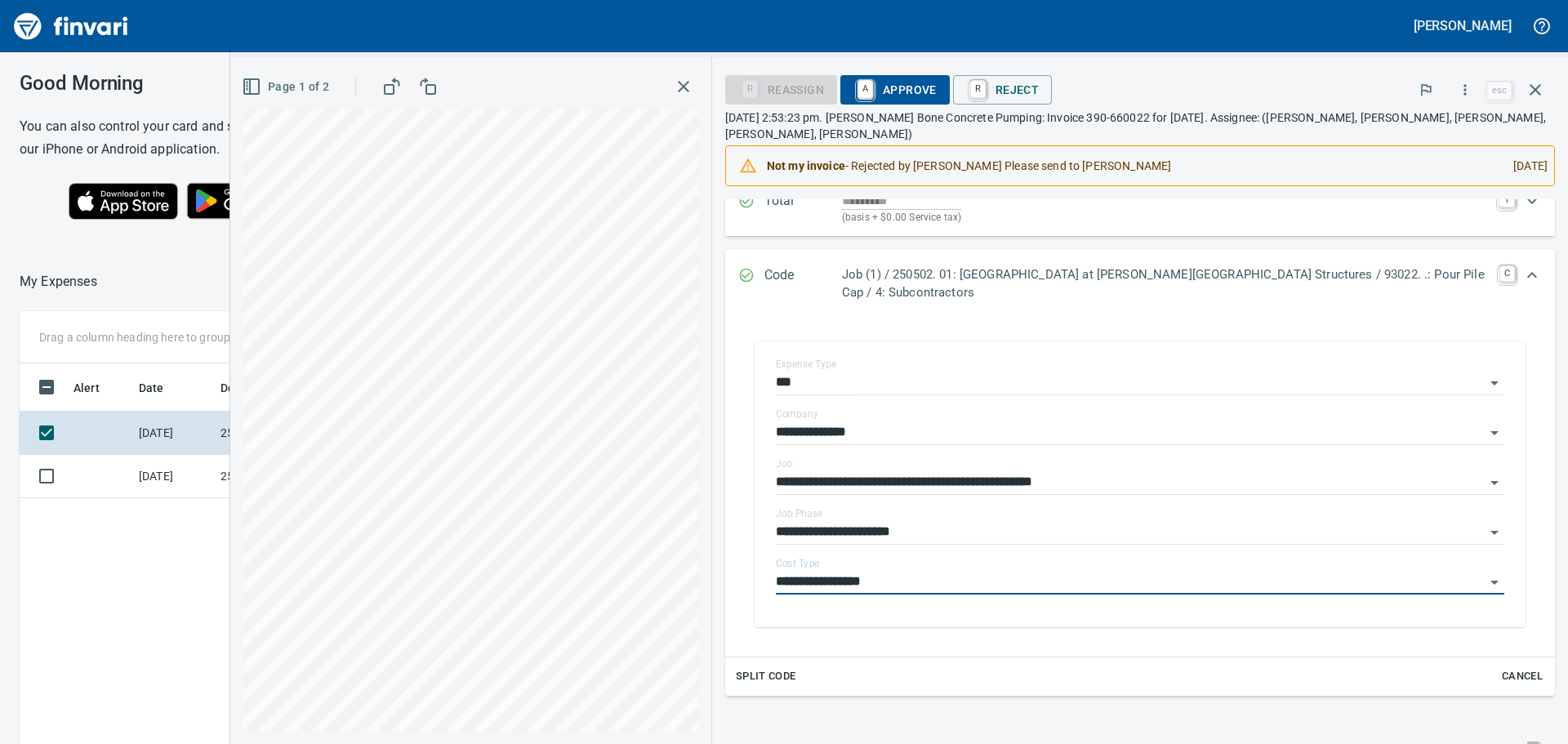
click at [937, 91] on span "A Approve" at bounding box center [895, 89] width 83 height 28
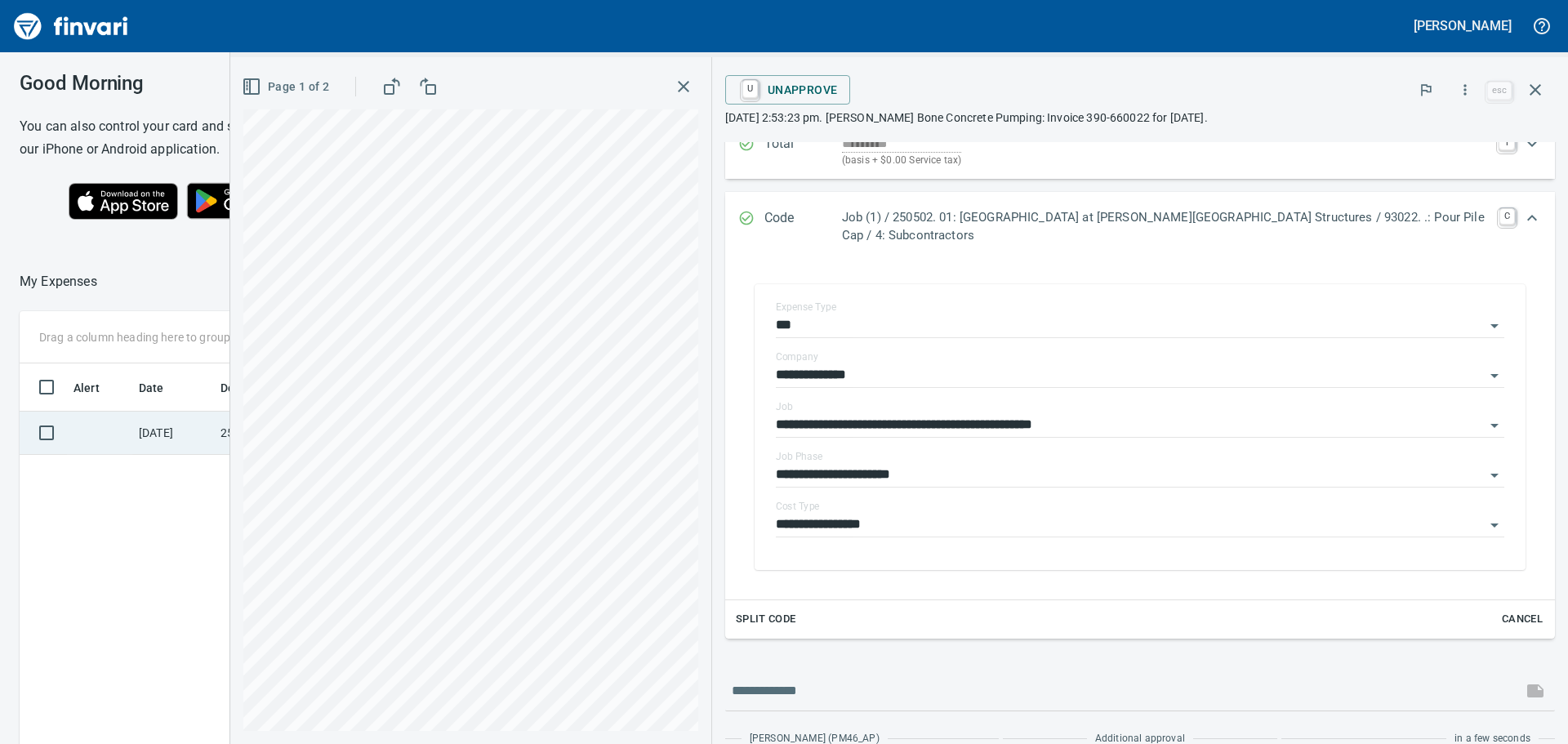
click at [124, 431] on td at bounding box center [100, 432] width 66 height 43
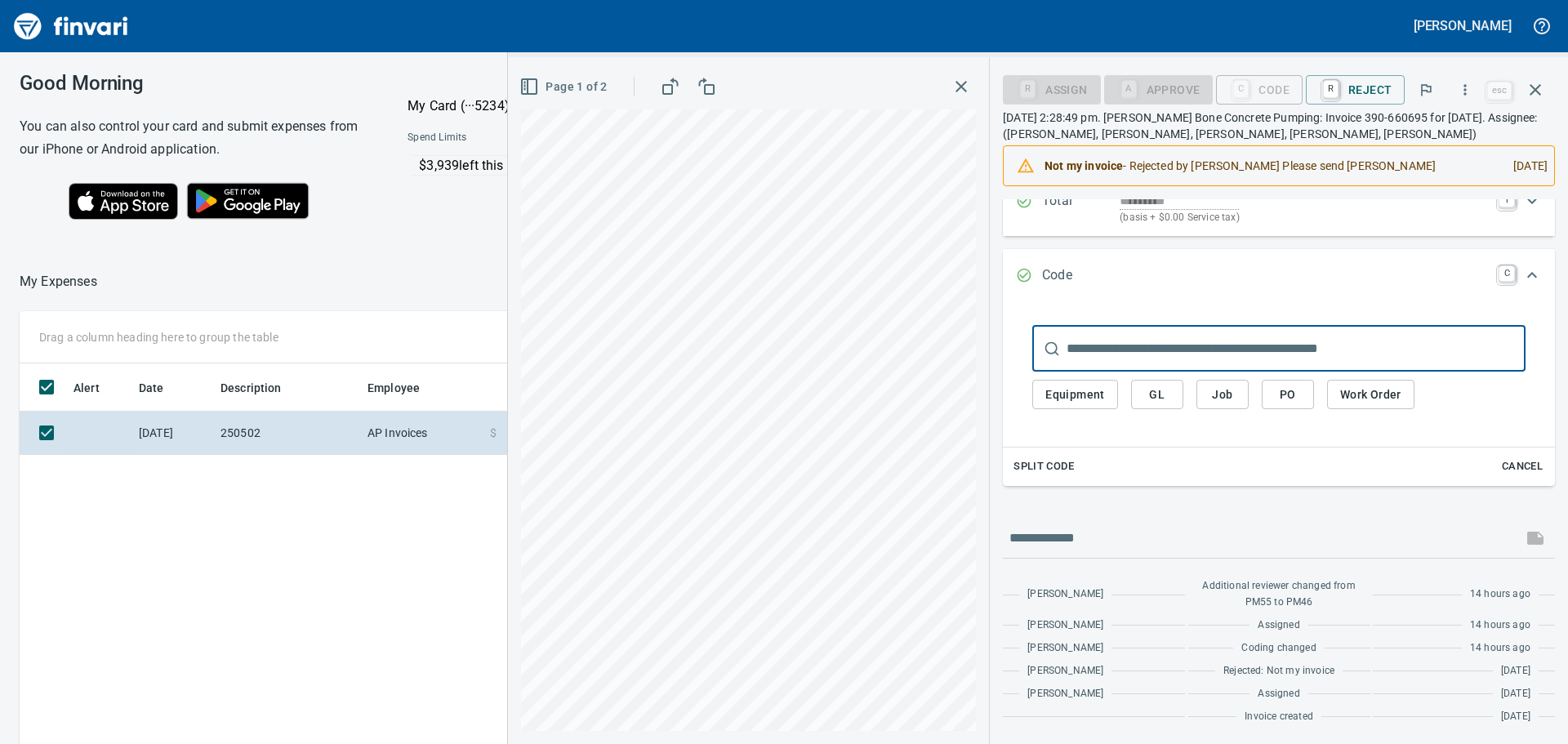
click at [1219, 391] on span "Job" at bounding box center [1222, 394] width 26 height 20
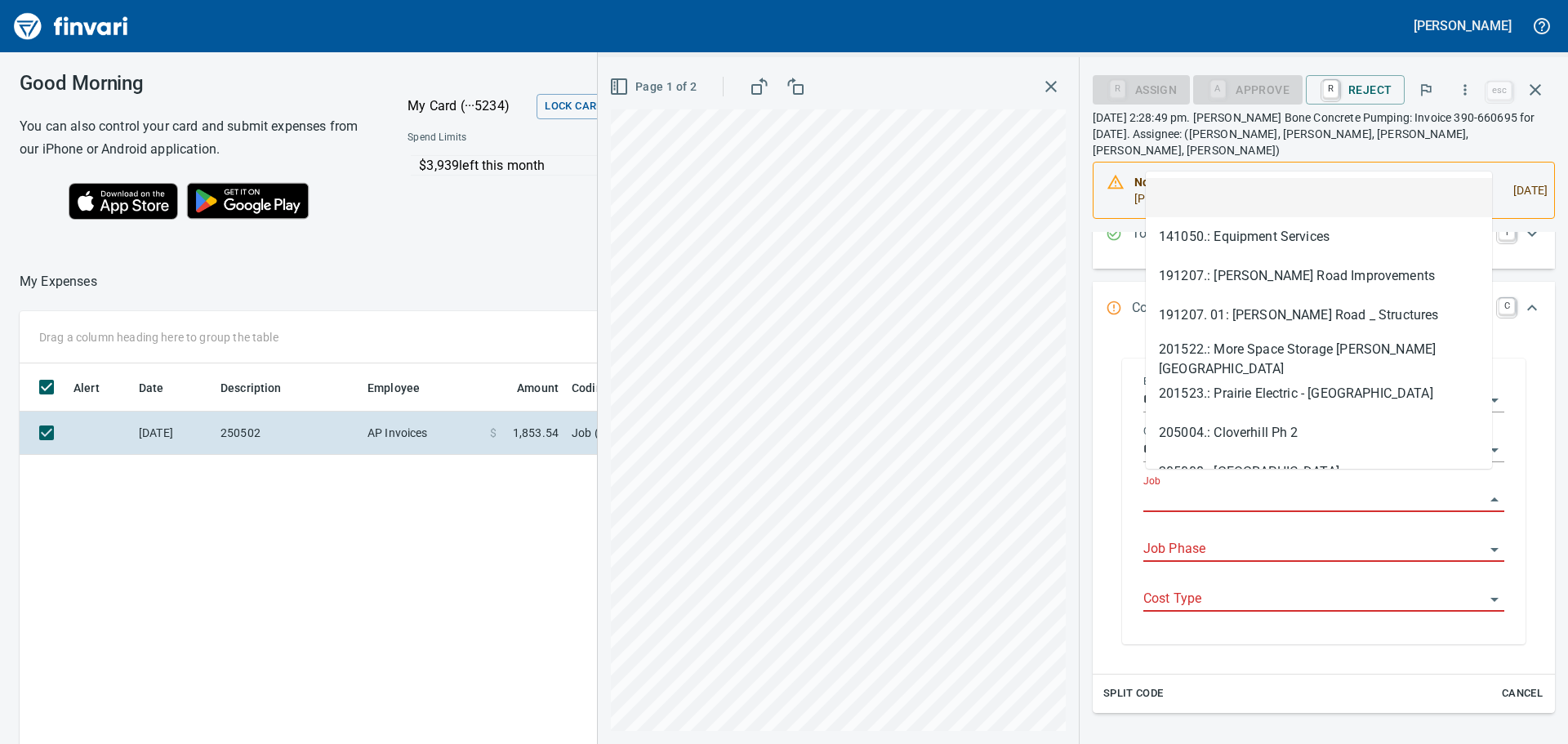
click at [1185, 488] on input "Job" at bounding box center [1314, 499] width 341 height 23
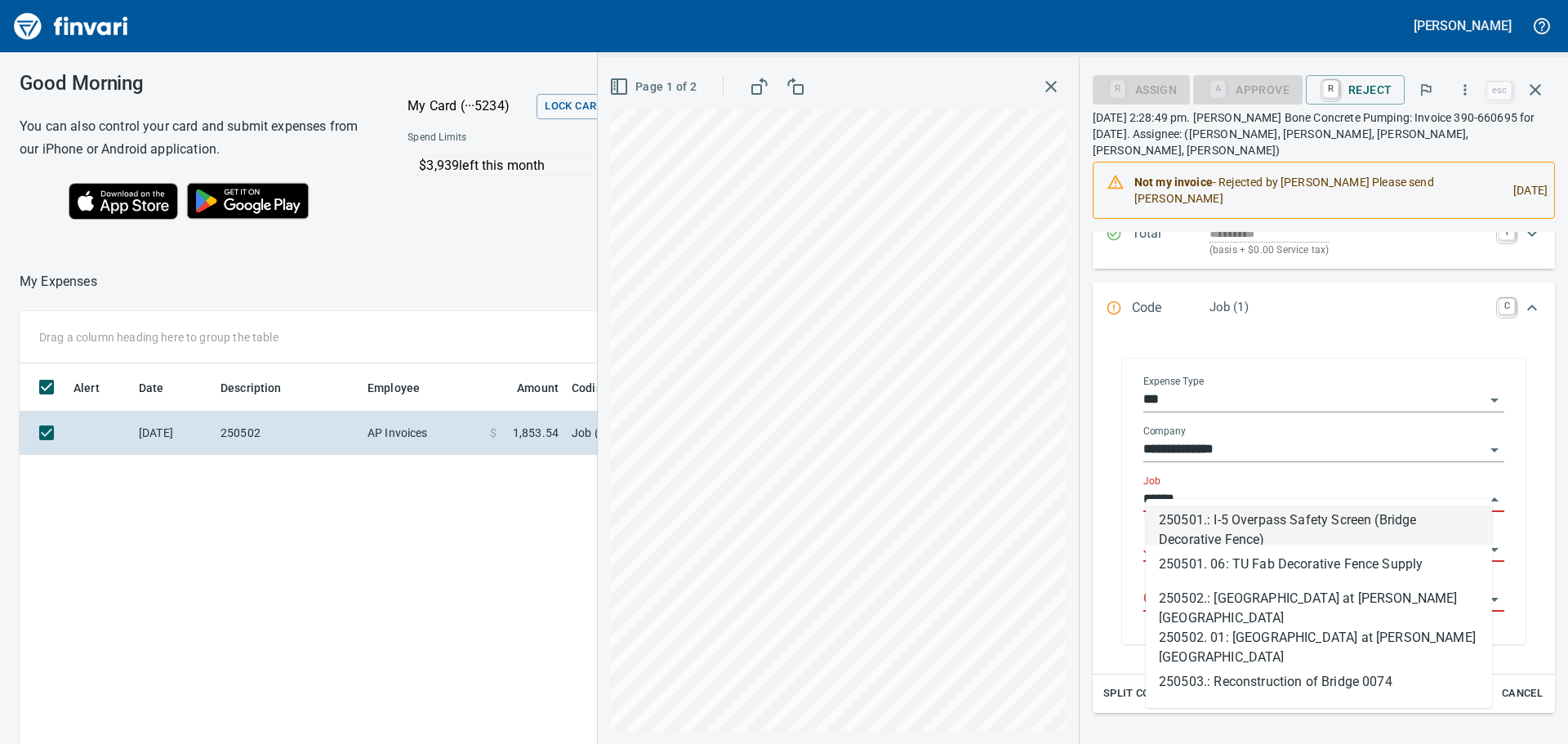
scroll to position [552, 1095]
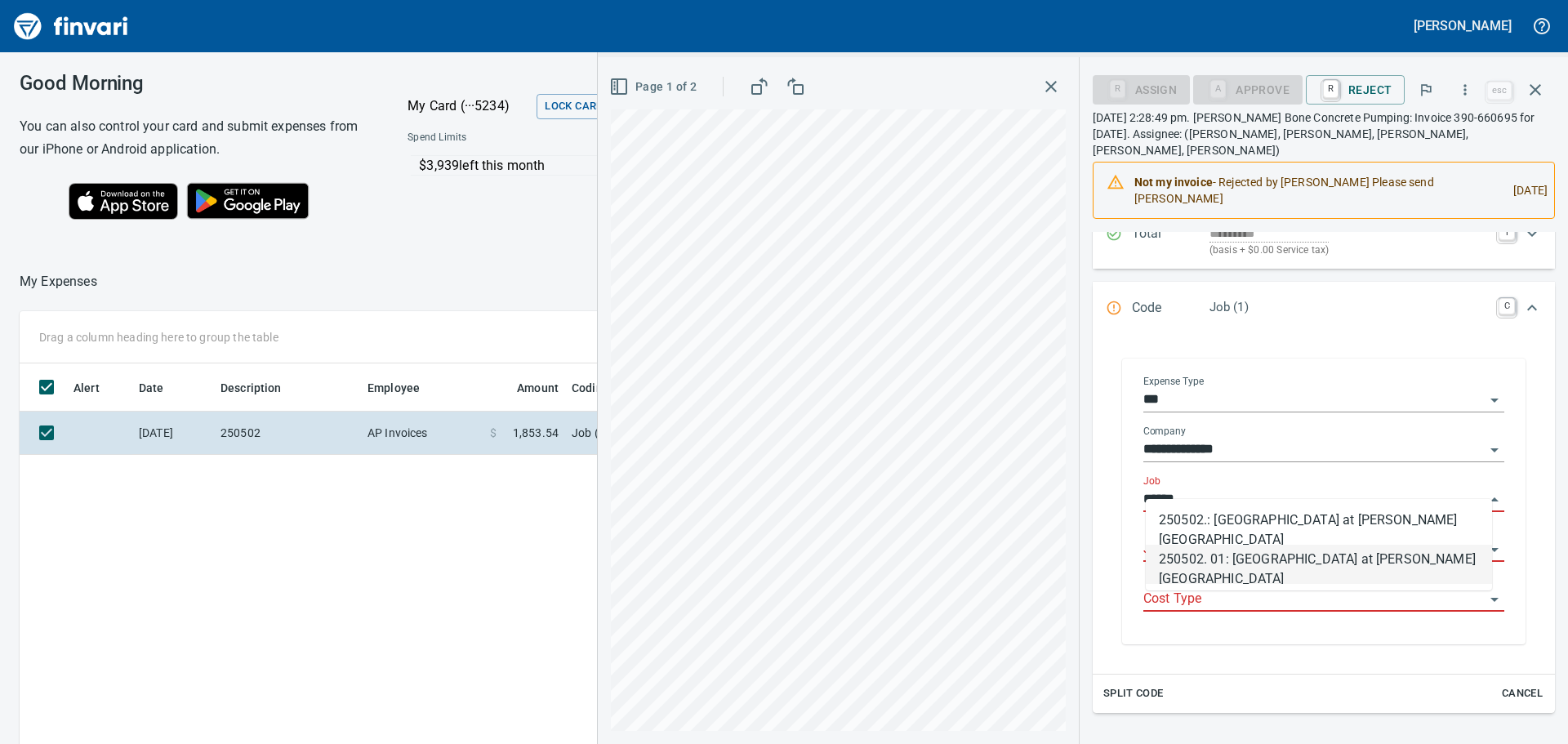
click at [1218, 555] on li "250502. 01: [GEOGRAPHIC_DATA] at [PERSON_NAME][GEOGRAPHIC_DATA]" at bounding box center [1319, 564] width 346 height 40
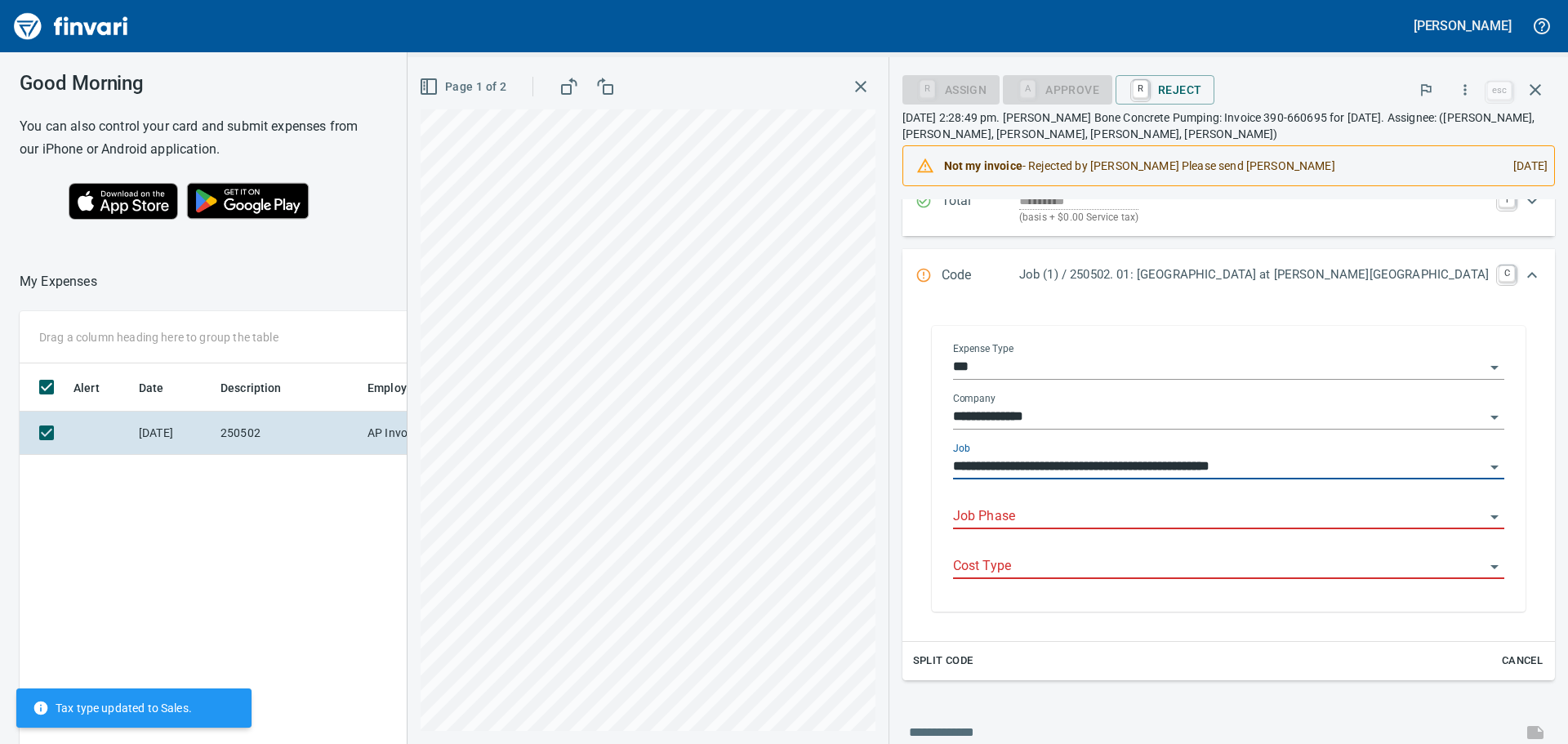
type input "**********"
click at [1198, 517] on input "Job Phase" at bounding box center [1218, 516] width 531 height 23
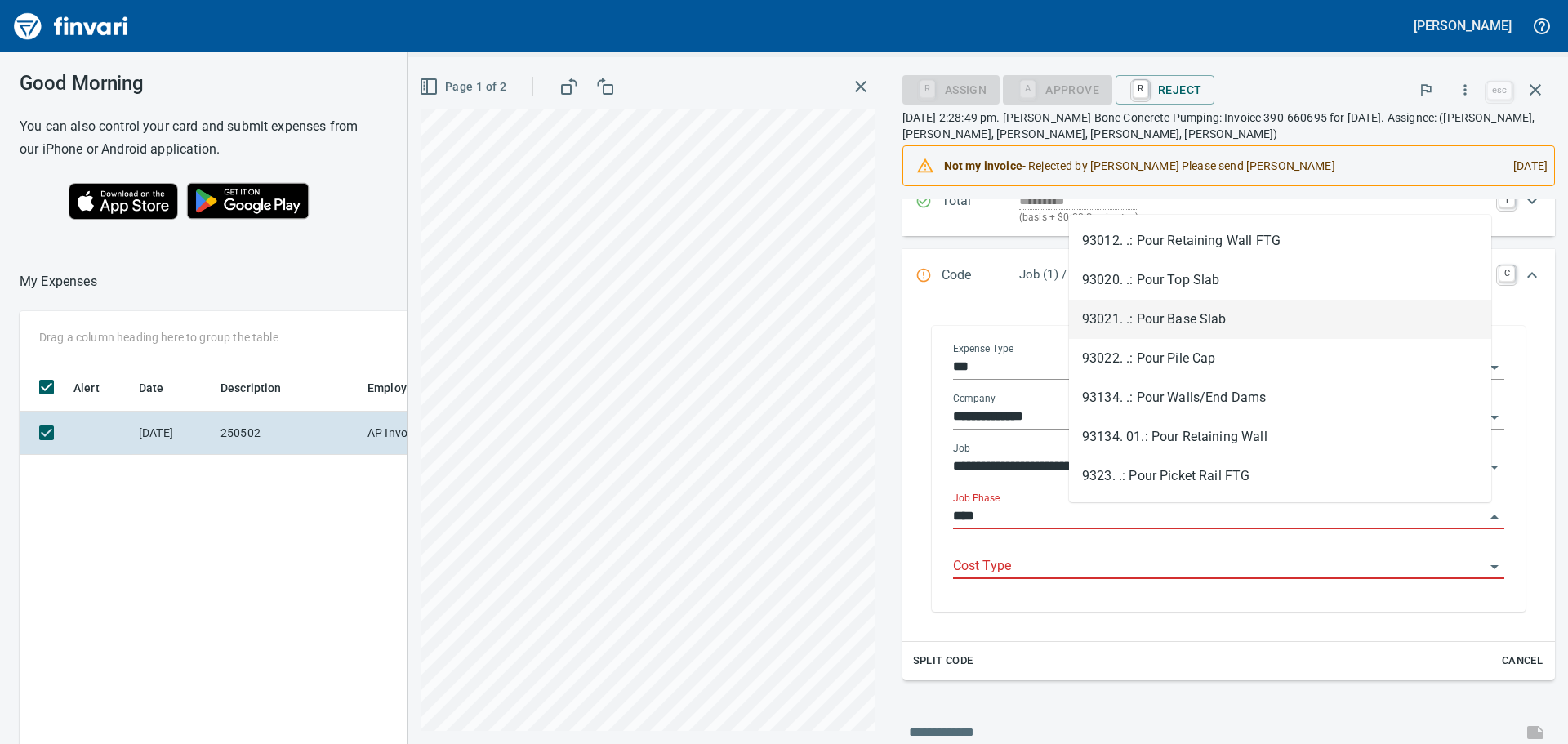
click at [1196, 317] on li "93021. .: Pour Base Slab" at bounding box center [1280, 319] width 422 height 40
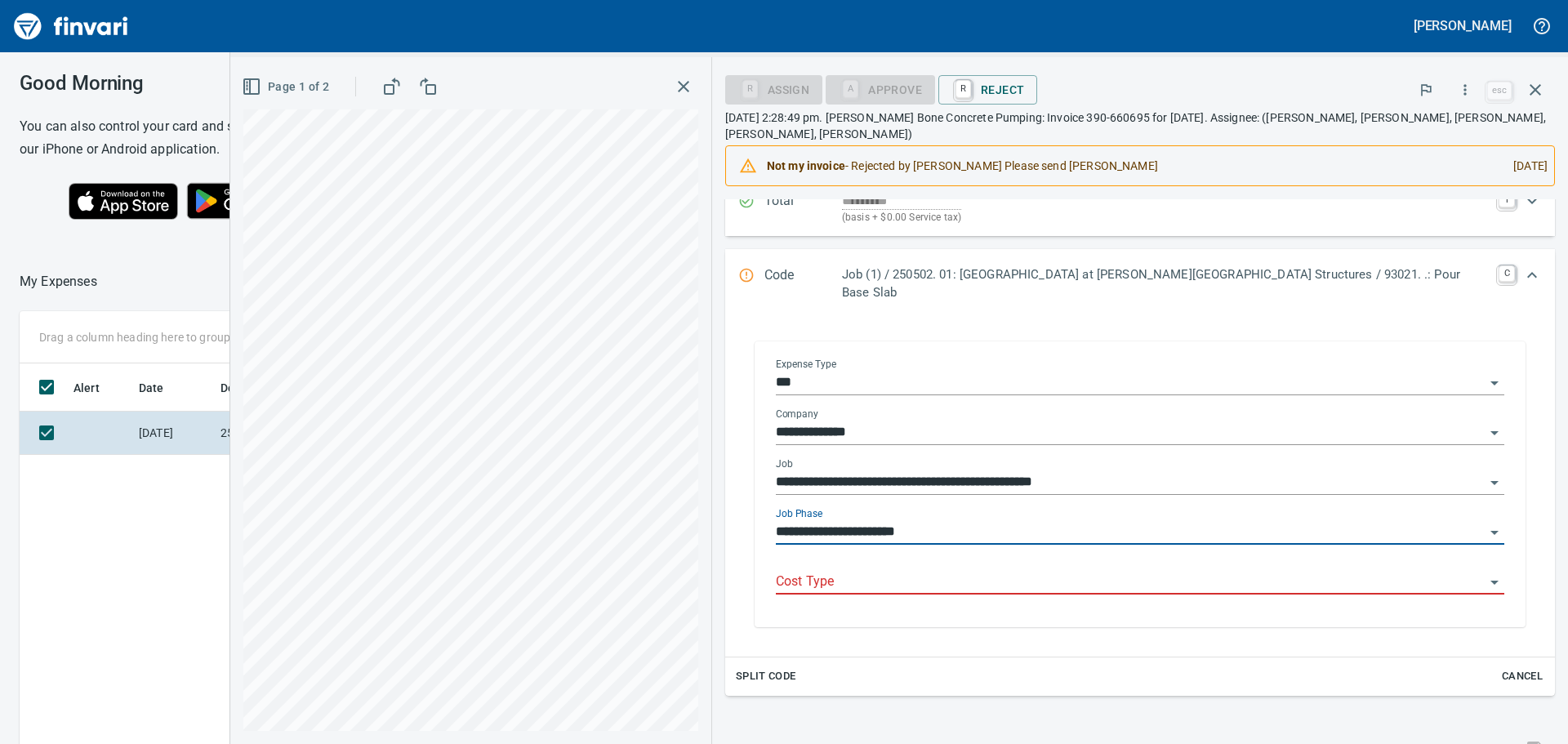
type input "**********"
click at [1038, 571] on input "Cost Type" at bounding box center [1130, 582] width 709 height 23
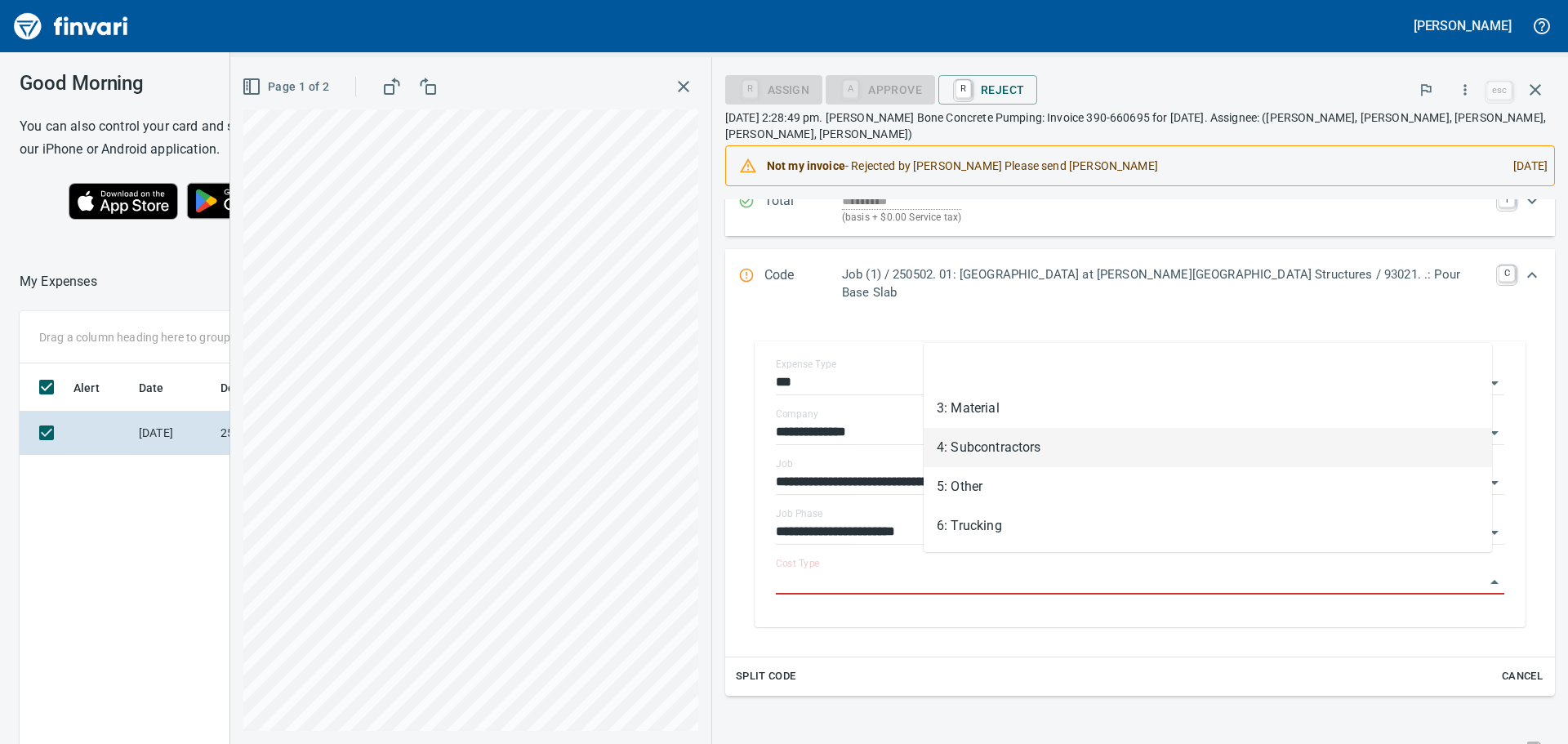
click at [974, 447] on li "4: Subcontractors" at bounding box center [1207, 447] width 568 height 40
type input "**********"
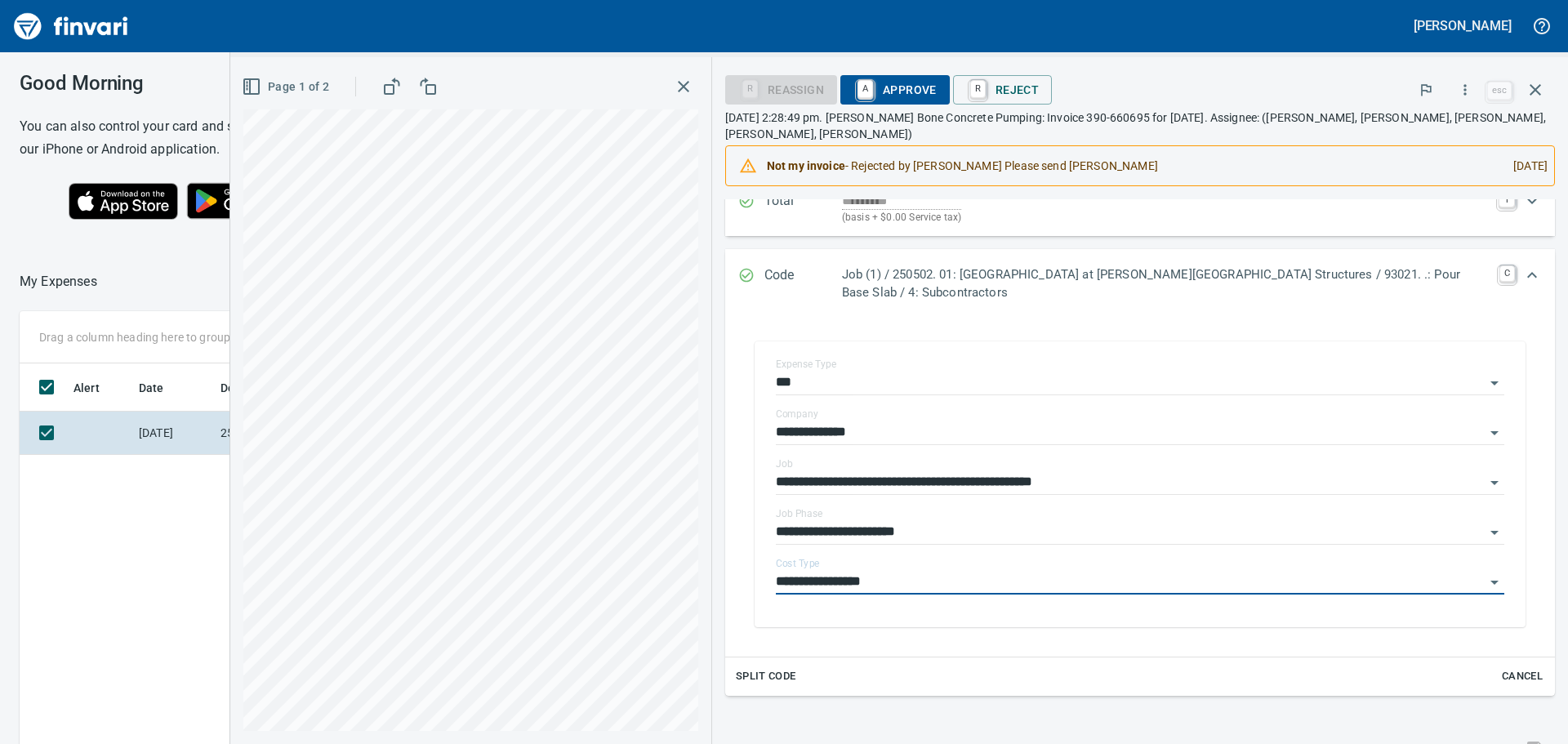
click at [935, 81] on span "A Approve" at bounding box center [895, 89] width 83 height 28
